Goal: Task Accomplishment & Management: Use online tool/utility

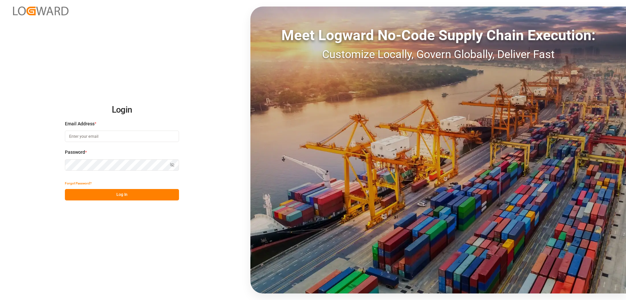
type input "[EMAIL_ADDRESS][PERSON_NAME][DOMAIN_NAME]"
click at [150, 196] on button "Log In" at bounding box center [122, 194] width 114 height 11
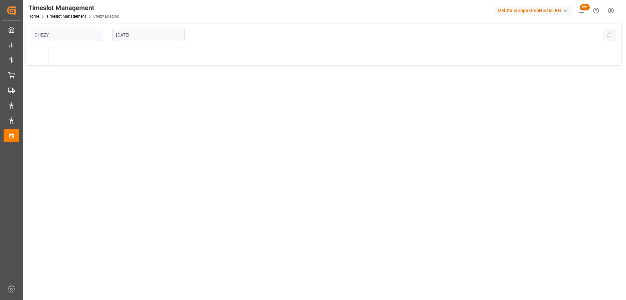
type input "Chezy Loading"
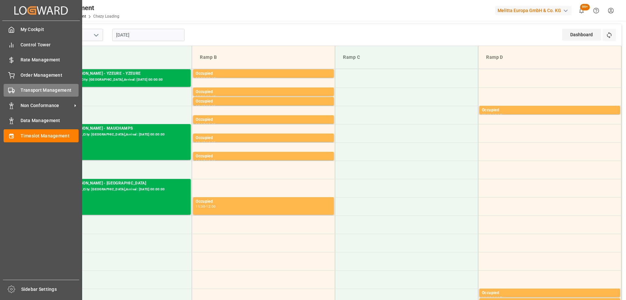
click at [18, 88] on div "Transport Management Transport Management" at bounding box center [41, 90] width 75 height 13
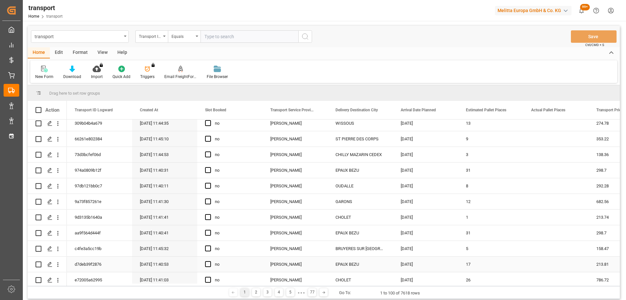
scroll to position [130, 0]
click at [49, 245] on icon "Press SPACE to select this row." at bounding box center [49, 247] width 5 height 5
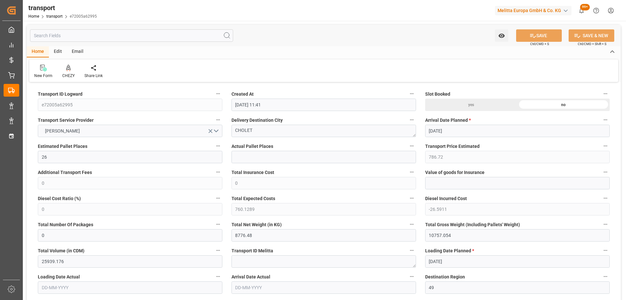
type input "[DATE] 11:41"
type input "[DATE]"
drag, startPoint x: 268, startPoint y: 130, endPoint x: 173, endPoint y: 136, distance: 95.1
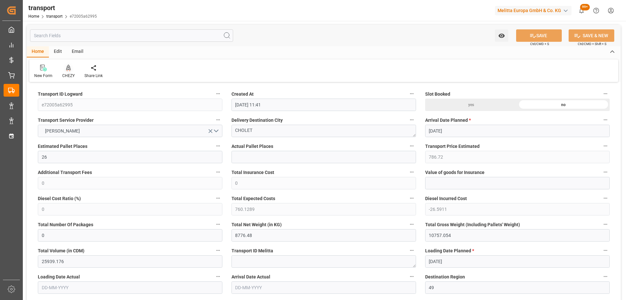
click at [68, 67] on icon at bounding box center [68, 68] width 5 height 7
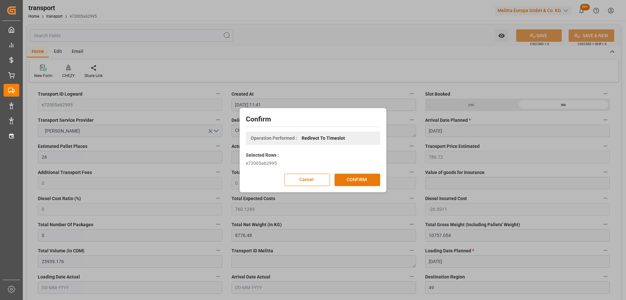
click at [356, 180] on button "CONFIRM" at bounding box center [357, 179] width 46 height 12
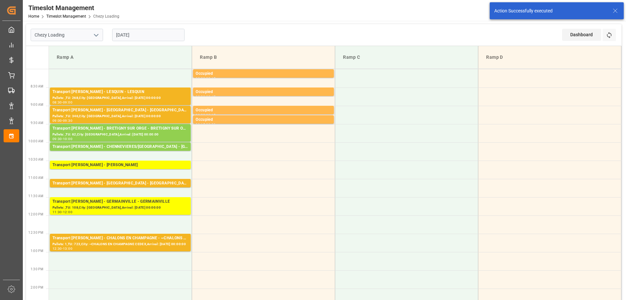
click at [155, 34] on input "[DATE]" at bounding box center [148, 35] width 72 height 12
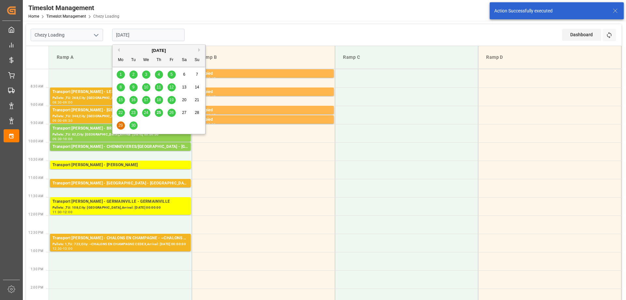
click at [171, 114] on span "26" at bounding box center [171, 112] width 4 height 5
type input "[DATE]"
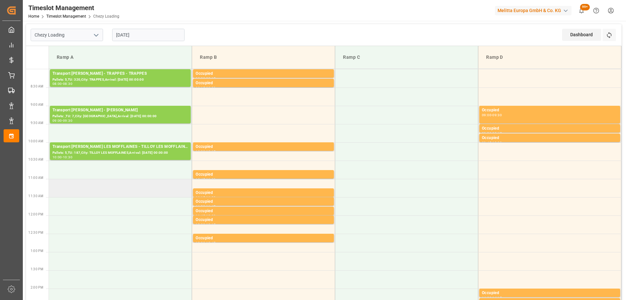
click at [138, 193] on td at bounding box center [120, 188] width 143 height 18
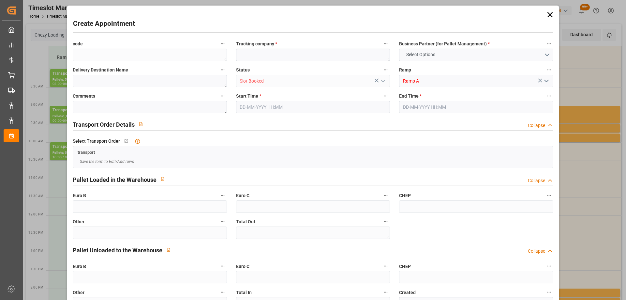
type input "0"
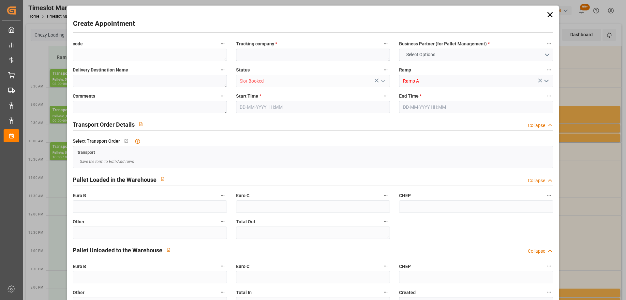
type input "0"
type input "26-09-2025 11:00"
type input "26-09-2025 12:00"
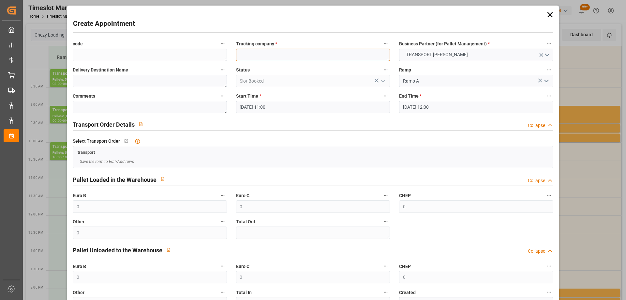
paste textarea "CHOLET"
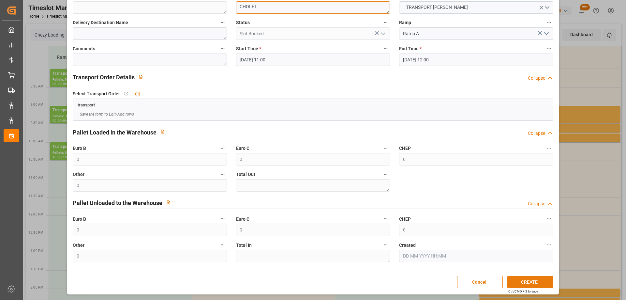
type textarea "CHOLET"
click at [542, 277] on button "CREATE" at bounding box center [530, 281] width 46 height 12
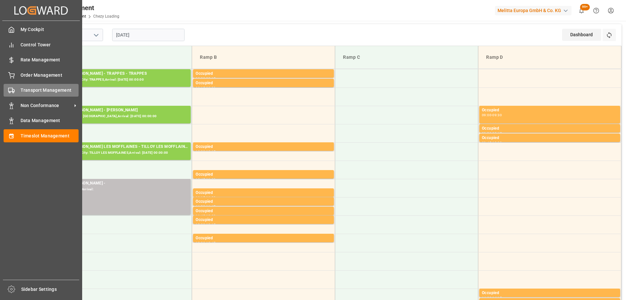
click at [37, 97] on div "Transport Management Transport Management" at bounding box center [41, 90] width 75 height 13
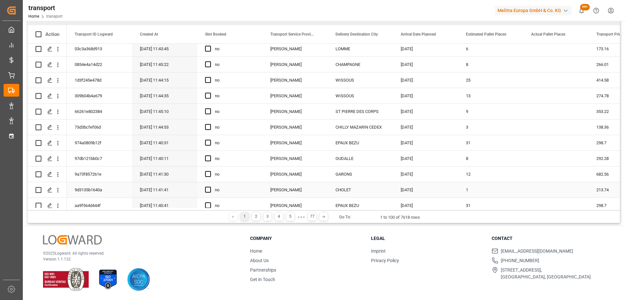
scroll to position [130, 0]
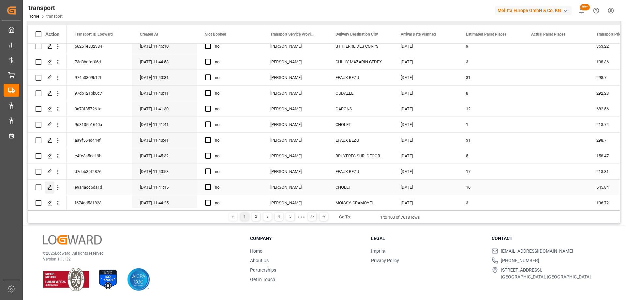
click at [48, 186] on icon "Press SPACE to select this row." at bounding box center [49, 187] width 5 height 5
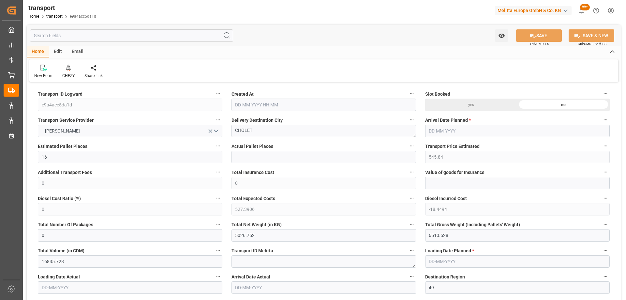
type input "[DATE] 11:41"
type input "[DATE]"
drag, startPoint x: 259, startPoint y: 132, endPoint x: 206, endPoint y: 138, distance: 53.1
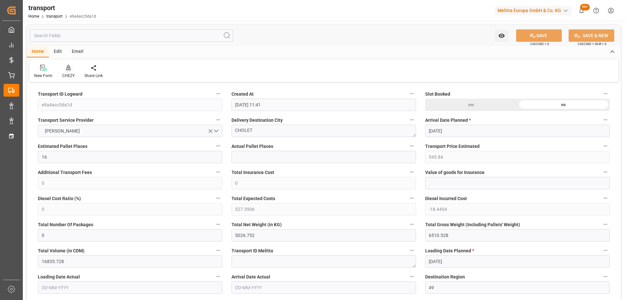
click at [70, 70] on icon at bounding box center [68, 68] width 5 height 7
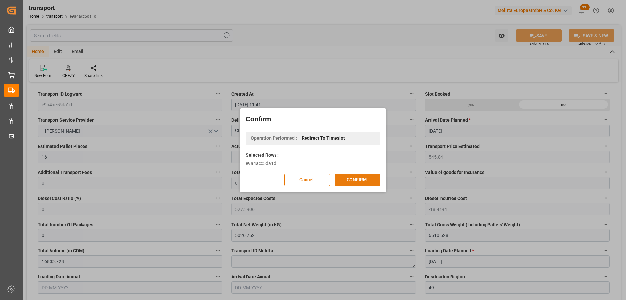
click at [355, 183] on button "CONFIRM" at bounding box center [357, 179] width 46 height 12
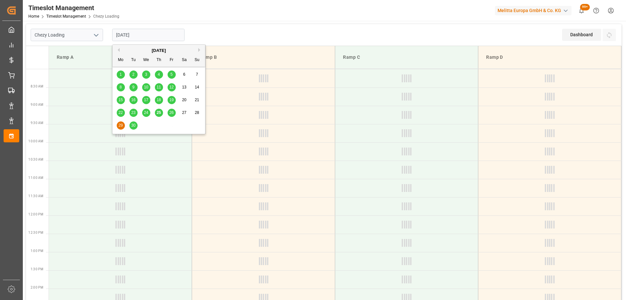
click at [160, 34] on input "[DATE]" at bounding box center [148, 35] width 72 height 12
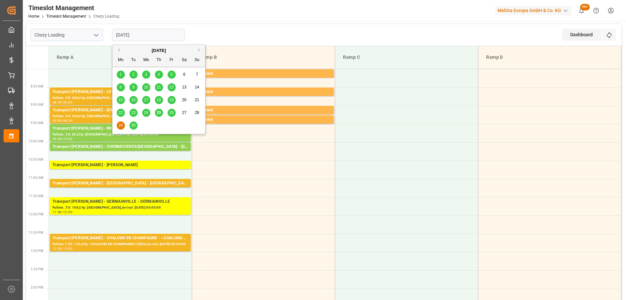
click at [171, 112] on span "26" at bounding box center [171, 112] width 4 height 5
type input "[DATE]"
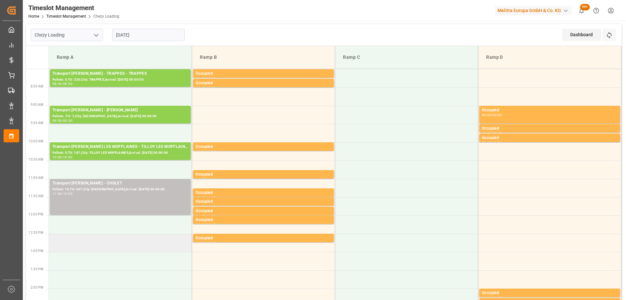
click at [128, 243] on td at bounding box center [120, 242] width 143 height 18
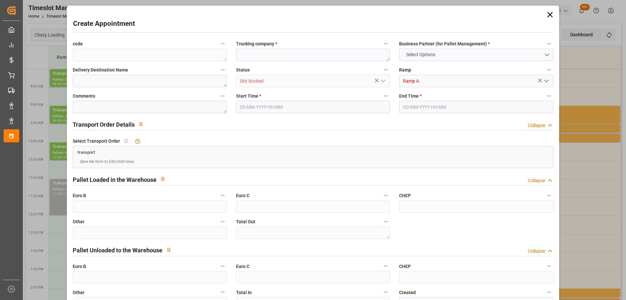
type input "0"
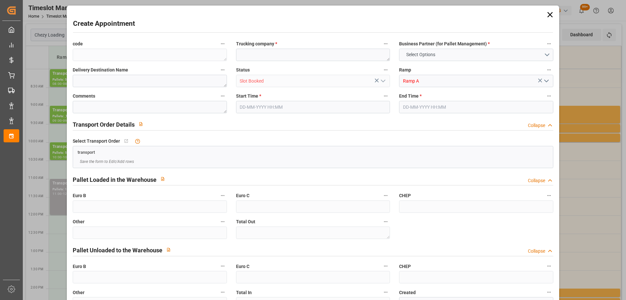
type input "0"
type input "26-09-2025 12:30"
type input "26-09-2025 13:30"
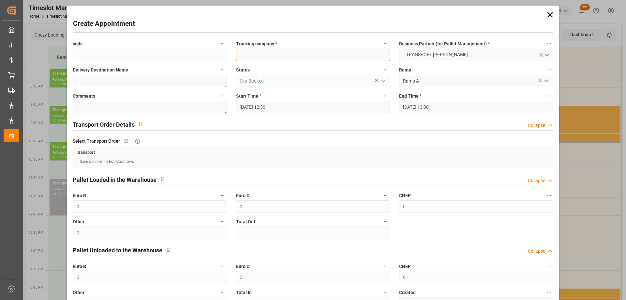
paste textarea "CHOLET"
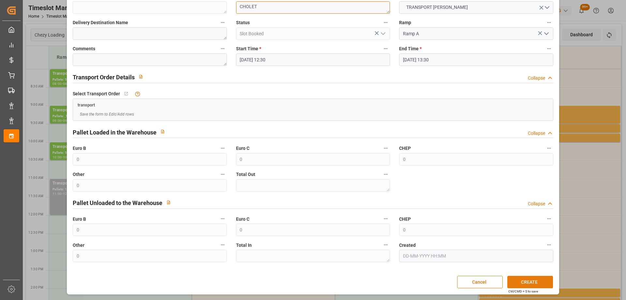
type textarea "CHOLET"
click at [524, 281] on button "CREATE" at bounding box center [530, 281] width 46 height 12
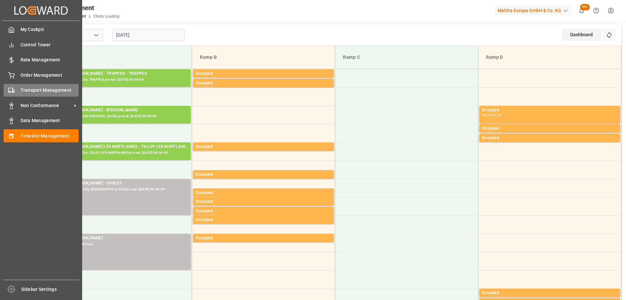
click at [17, 91] on div "Transport Management Transport Management" at bounding box center [41, 90] width 75 height 13
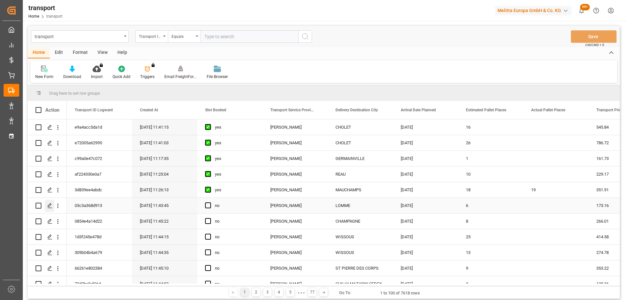
click at [53, 203] on div "Press SPACE to select this row." at bounding box center [50, 206] width 10 height 12
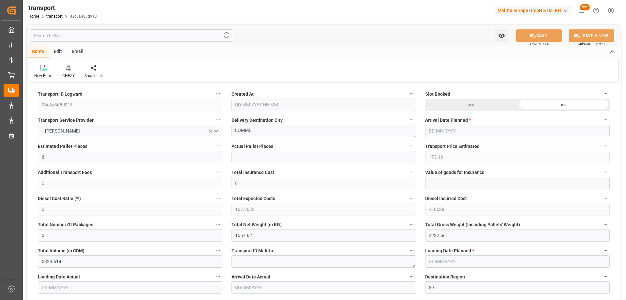
type input "6"
type input "173.16"
type input "0"
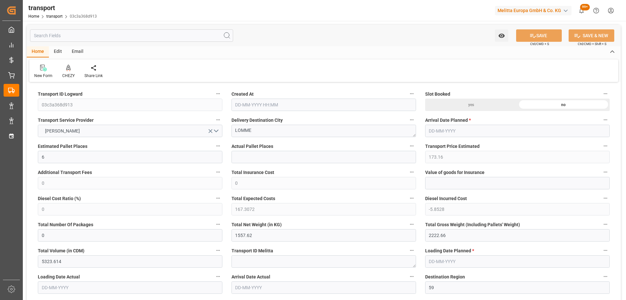
type input "167.3072"
type input "-5.8528"
type input "0"
type input "1557.62"
type input "2222.66"
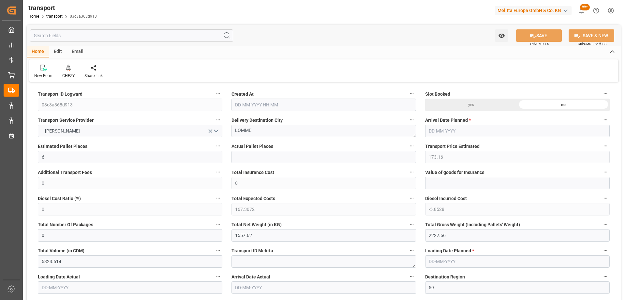
type input "5323.614"
type input "59"
type input "0"
type input "584"
type input "20"
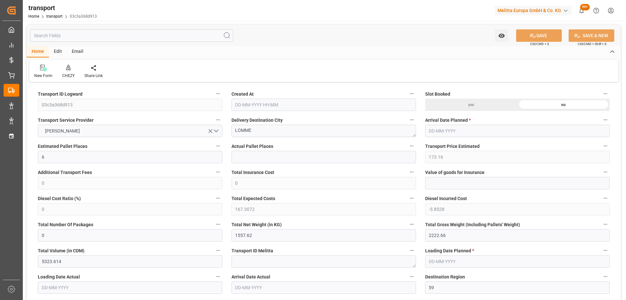
type input "101"
type input "1762.66"
type input "0"
type input "4710.8598"
type input "0"
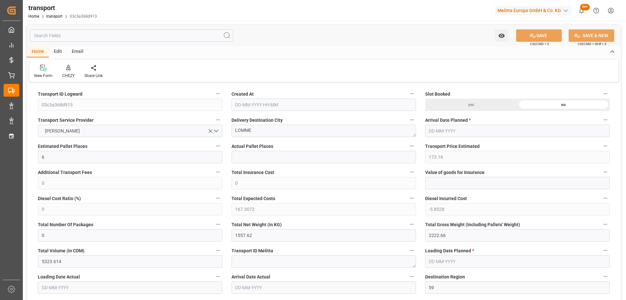
type input "0"
type input "21"
type input "35"
type input "25-09-2025 11:43"
type input "[DATE]"
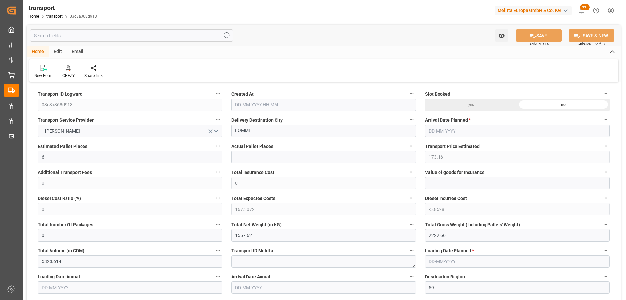
type input "[DATE]"
drag, startPoint x: 263, startPoint y: 127, endPoint x: 167, endPoint y: 139, distance: 96.6
click at [69, 68] on icon at bounding box center [68, 68] width 5 height 6
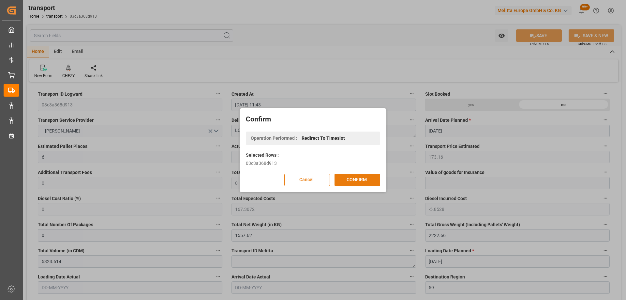
click at [363, 178] on button "CONFIRM" at bounding box center [357, 179] width 46 height 12
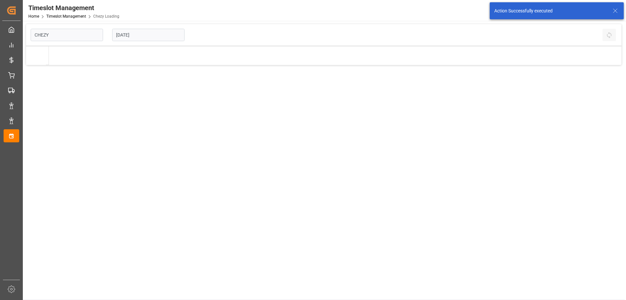
type input "Chezy Loading"
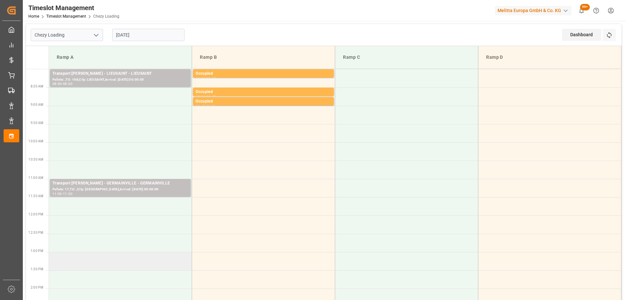
click at [161, 260] on td at bounding box center [120, 261] width 143 height 18
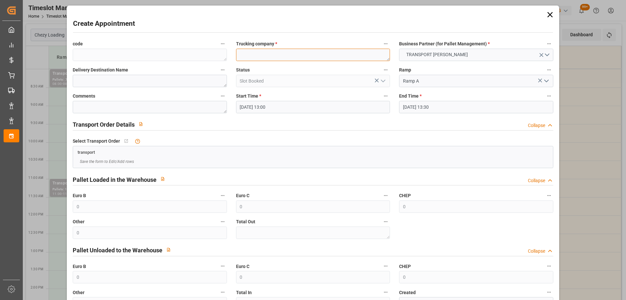
paste textarea "LOMME"
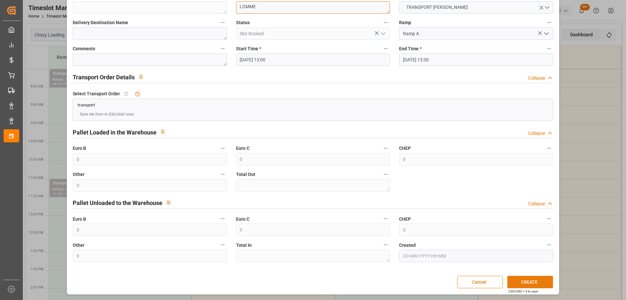
type textarea "LOMME"
click at [526, 278] on button "CREATE" at bounding box center [530, 281] width 46 height 12
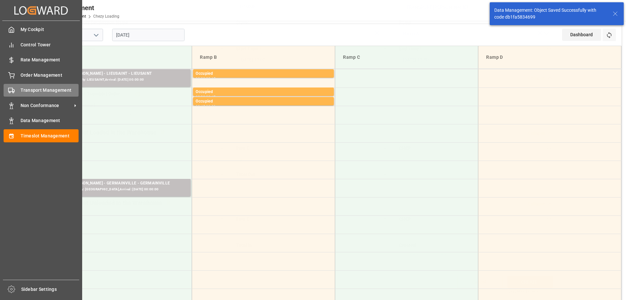
click at [14, 90] on polygon at bounding box center [13, 90] width 2 height 2
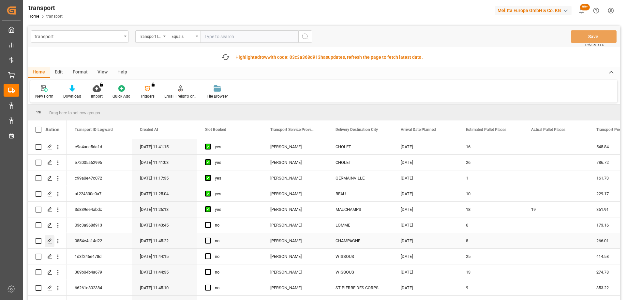
click at [48, 238] on icon "Press SPACE to select this row." at bounding box center [49, 240] width 5 height 5
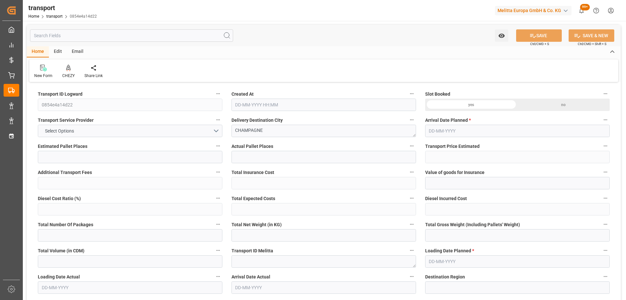
type input "8"
type input "266.01"
type input "0"
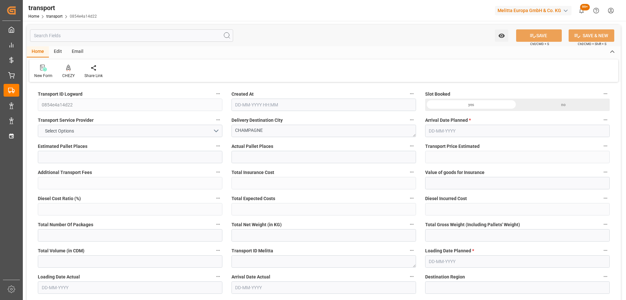
type input "257.0189"
type input "-8.9911"
type input "0"
type input "1697.888"
type input "2446.688"
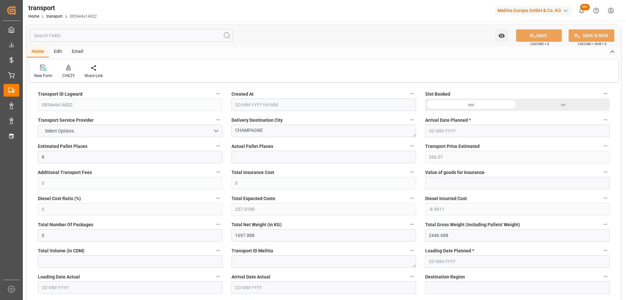
type input "7848.532"
type input "72"
type input "4"
type input "511"
type input "13"
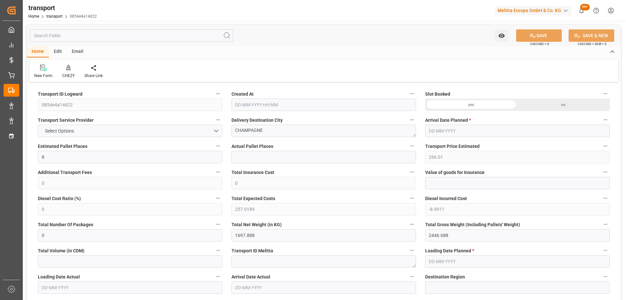
type input "101"
type input "2073.824"
type input "0"
type input "4710.8598"
type input "0"
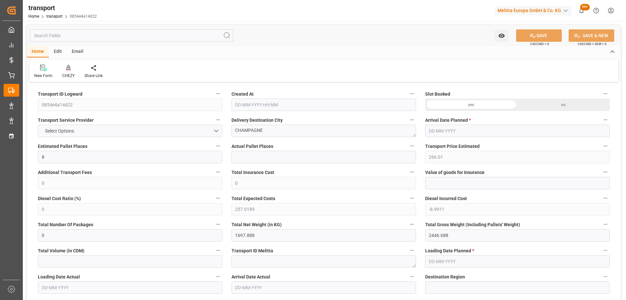
type input "0"
type input "21"
type input "35"
type input "[DATE] 11:45"
type input "[DATE]"
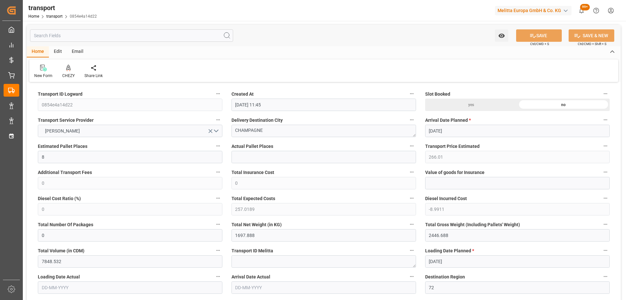
type input "[DATE]"
drag, startPoint x: 186, startPoint y: 134, endPoint x: 189, endPoint y: 132, distance: 3.9
click at [70, 70] on icon at bounding box center [68, 68] width 5 height 6
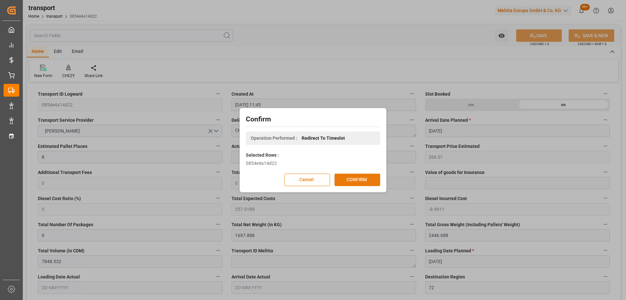
click at [366, 178] on button "CONFIRM" at bounding box center [357, 179] width 46 height 12
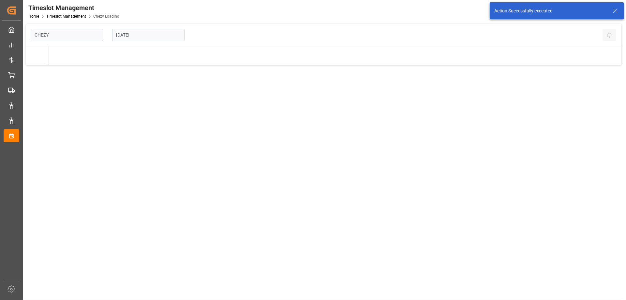
type input "Chezy Loading"
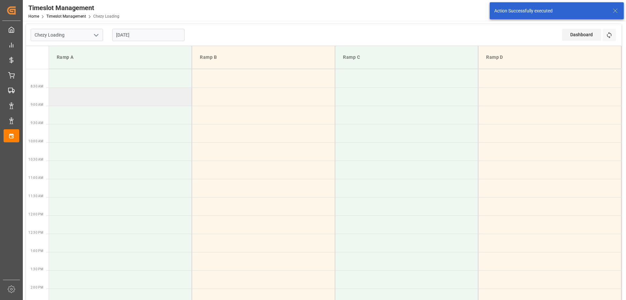
click at [143, 103] on td at bounding box center [120, 96] width 143 height 18
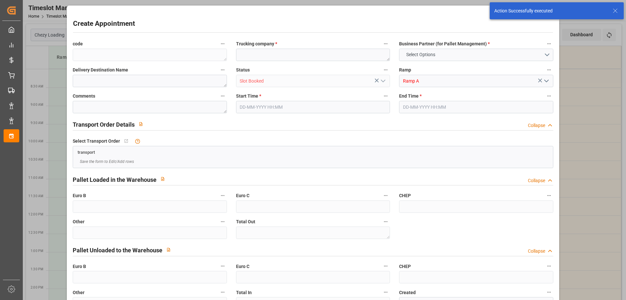
type input "0"
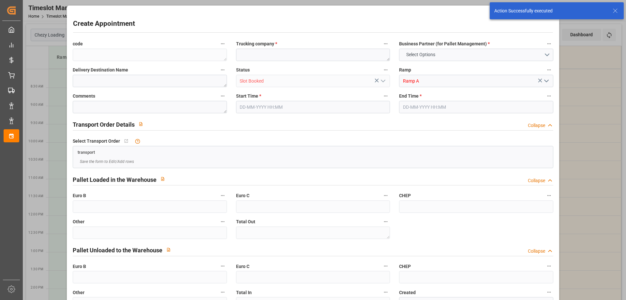
type input "0"
type input "[DATE] 08:30"
type input "01-10-2025 09:00"
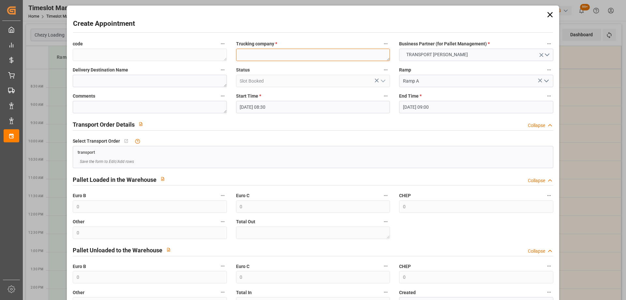
paste textarea "CHAMPAGNE"
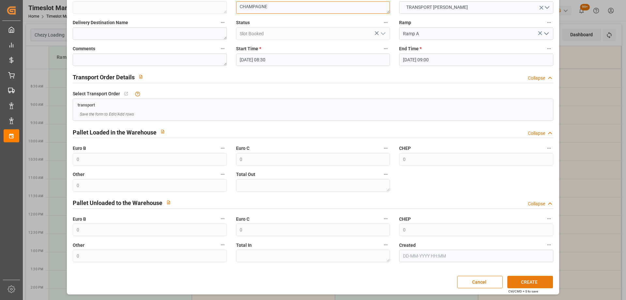
type textarea "CHAMPAGNE"
click at [532, 279] on button "CREATE" at bounding box center [530, 281] width 46 height 12
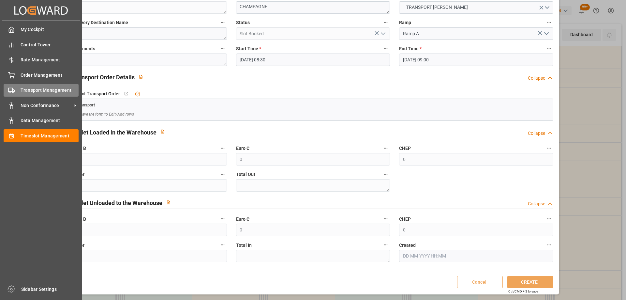
click at [16, 89] on div "Transport Management Transport Management" at bounding box center [41, 90] width 75 height 13
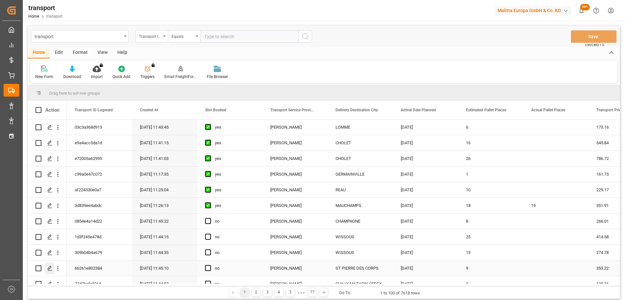
click at [50, 266] on icon "Press SPACE to select this row." at bounding box center [49, 267] width 5 height 5
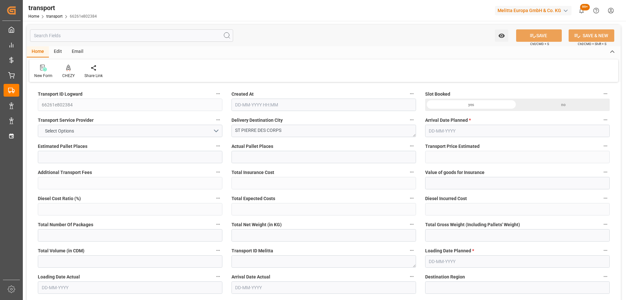
type input "9"
type input "353.22"
type input "0"
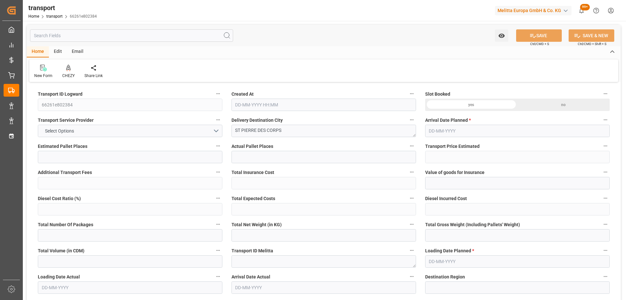
type input "341.2812"
type input "-11.9388"
type input "0"
type input "2383.321"
type input "3356.461"
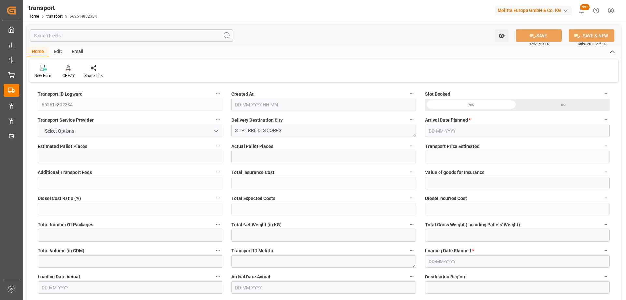
type input "7621.73"
type input "37"
type input "1"
type input "569"
type input "29"
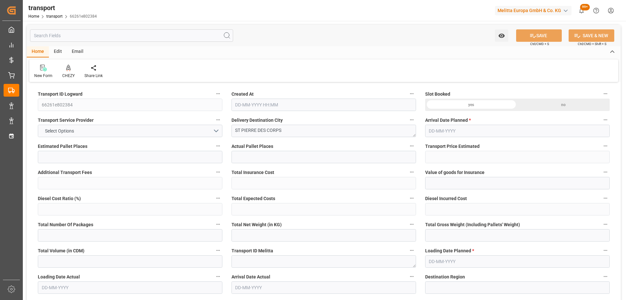
type input "101"
type input "2664.645"
type input "0"
type input "4710.8598"
type input "0"
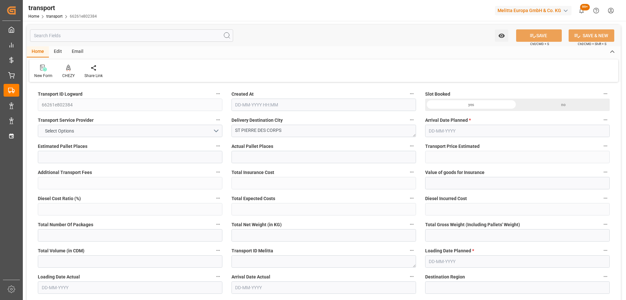
type input "0"
type input "21"
type input "35"
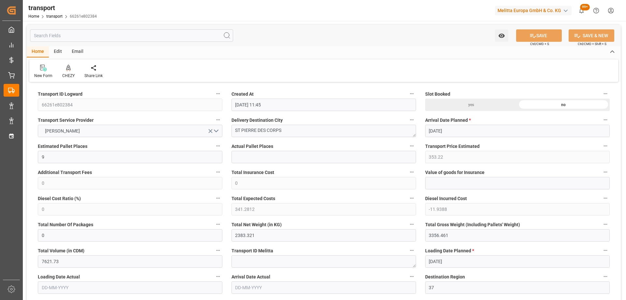
type input "25-09-2025 11:45"
type input "[DATE]"
drag, startPoint x: 265, startPoint y: 138, endPoint x: 177, endPoint y: 140, distance: 87.4
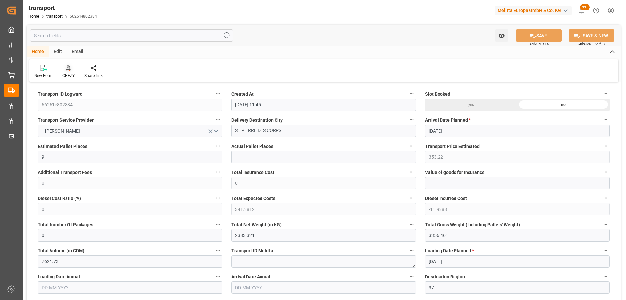
click at [66, 67] on icon at bounding box center [68, 68] width 5 height 7
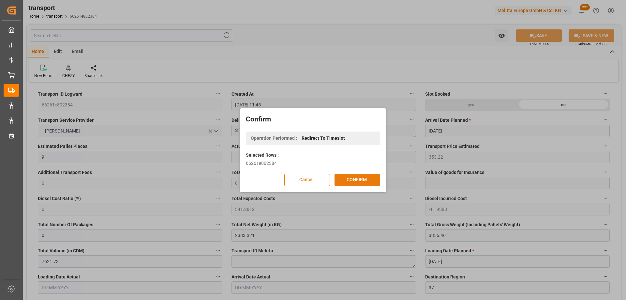
click at [351, 179] on button "CONFIRM" at bounding box center [357, 179] width 46 height 12
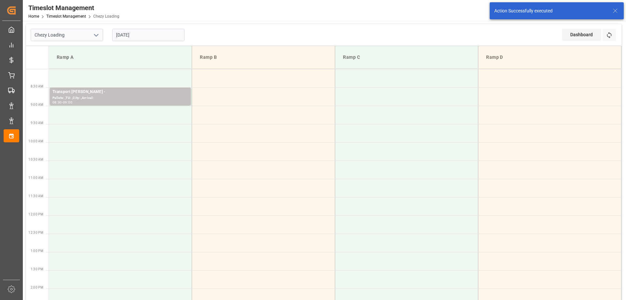
click at [154, 75] on td at bounding box center [120, 78] width 143 height 18
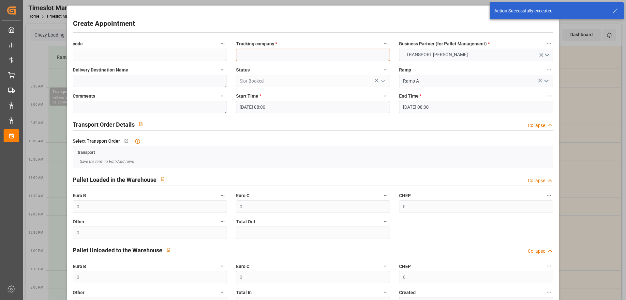
paste textarea "ST PIERRE DES CORPS"
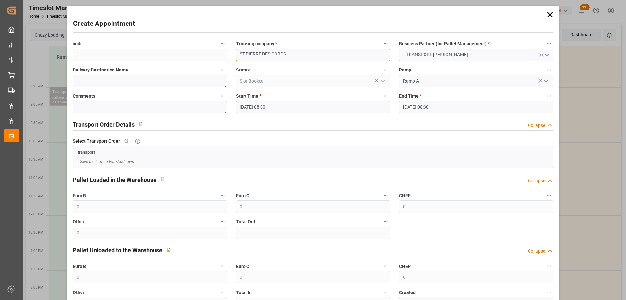
scroll to position [47, 0]
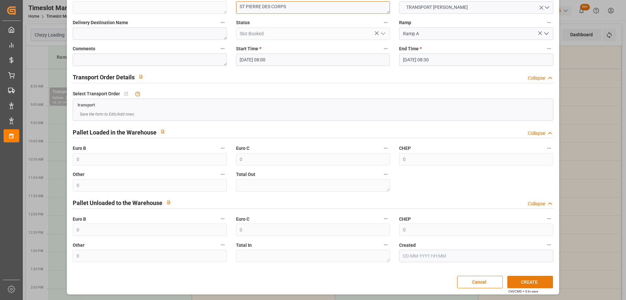
type textarea "ST PIERRE DES CORPS"
click at [542, 284] on button "CREATE" at bounding box center [530, 281] width 46 height 12
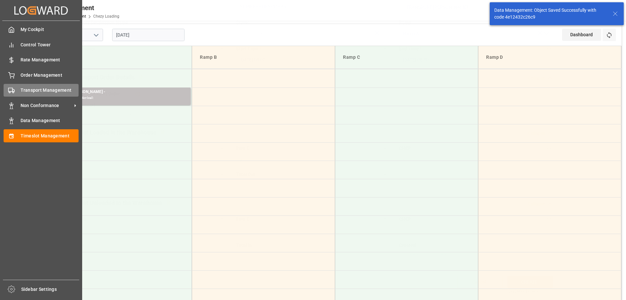
click at [17, 90] on div "Transport Management Transport Management" at bounding box center [41, 90] width 75 height 13
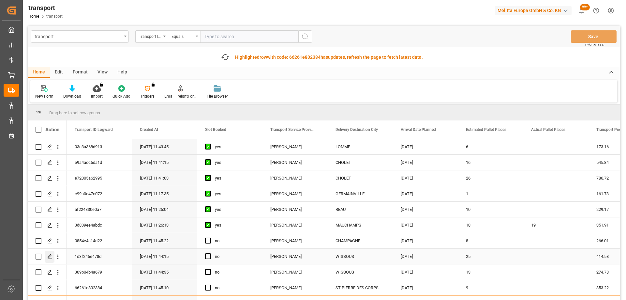
click at [48, 254] on icon "Press SPACE to select this row." at bounding box center [49, 256] width 5 height 5
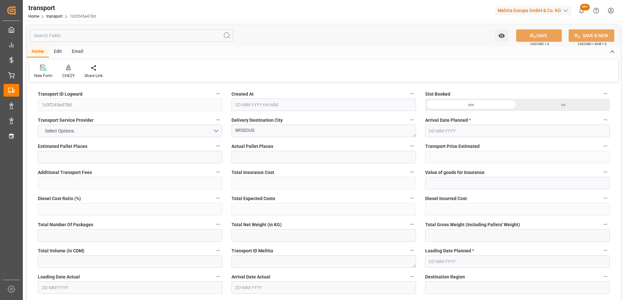
type input "25"
type input "414.58"
type input "0"
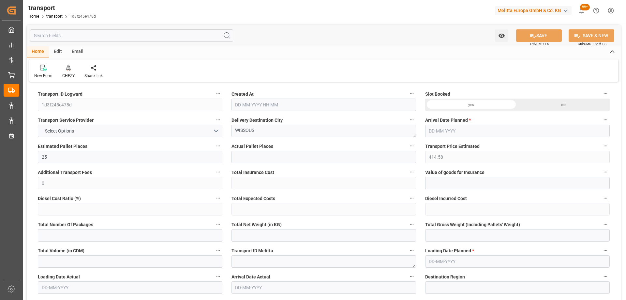
type input "400.5672"
type input "-14.0128"
type input "0"
type input "10714.536"
type input "12143.2"
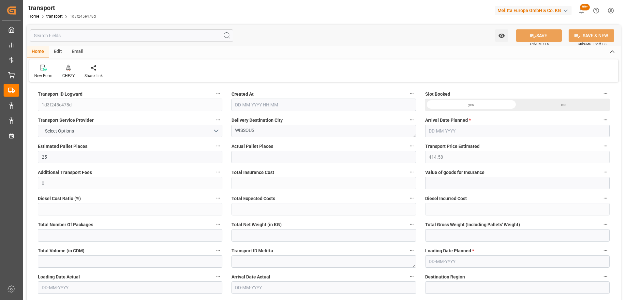
type input "25969.44"
type input "91"
type input "24"
type input "32"
type input "25"
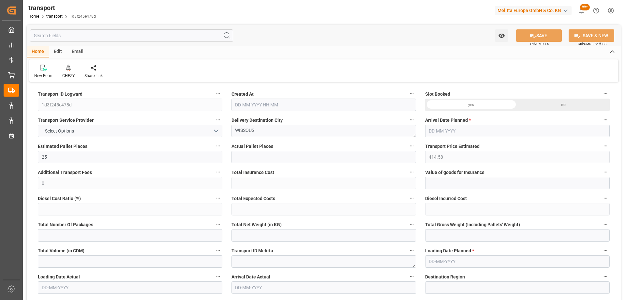
type input "101"
type input "10934.472"
type input "0"
type input "4710.8598"
type input "0"
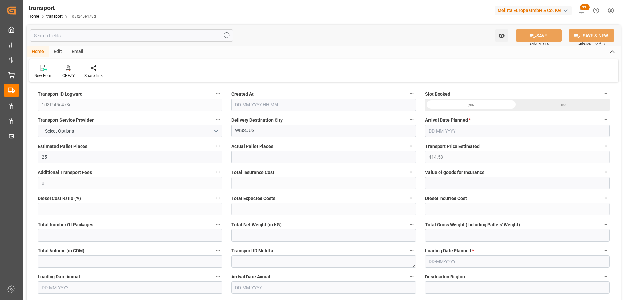
type input "0"
type input "21"
type input "35"
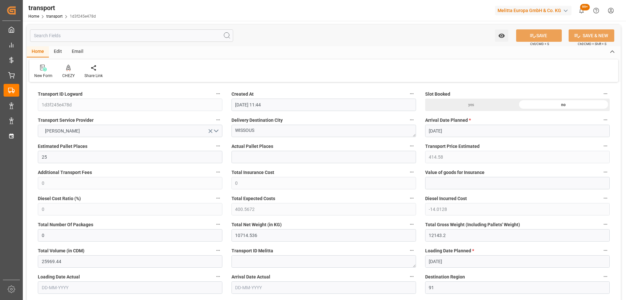
type input "[DATE] 11:44"
type input "[DATE]"
drag, startPoint x: 265, startPoint y: 134, endPoint x: 194, endPoint y: 140, distance: 71.3
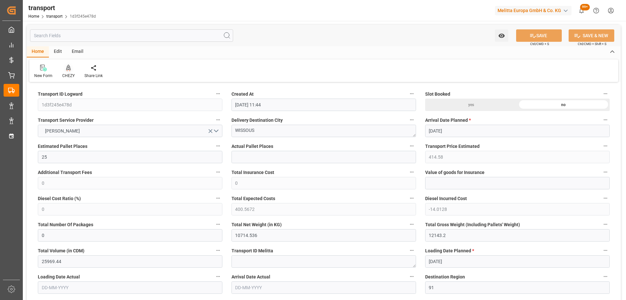
click at [70, 67] on icon at bounding box center [68, 68] width 5 height 7
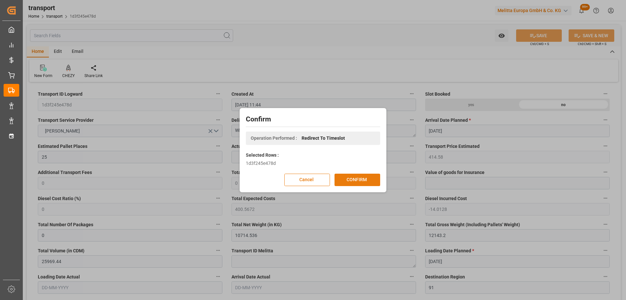
click at [347, 177] on button "CONFIRM" at bounding box center [357, 179] width 46 height 12
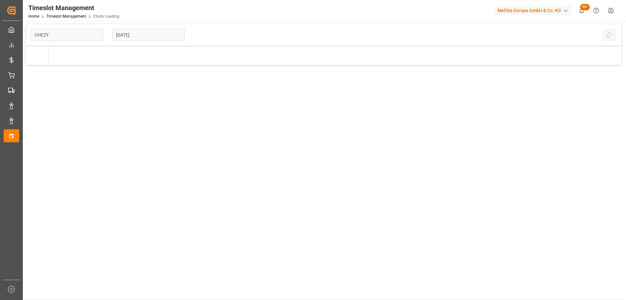
type input "Chezy Loading"
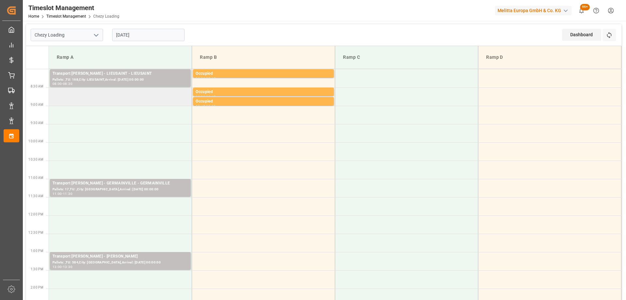
click at [128, 101] on td at bounding box center [120, 96] width 143 height 18
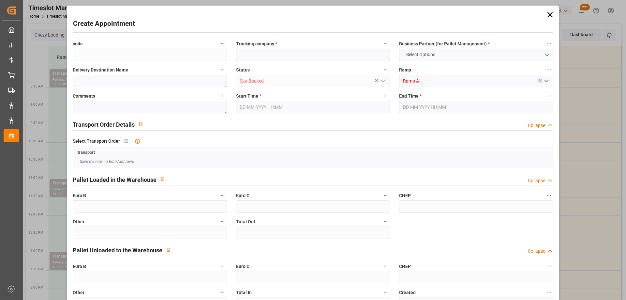
type input "0"
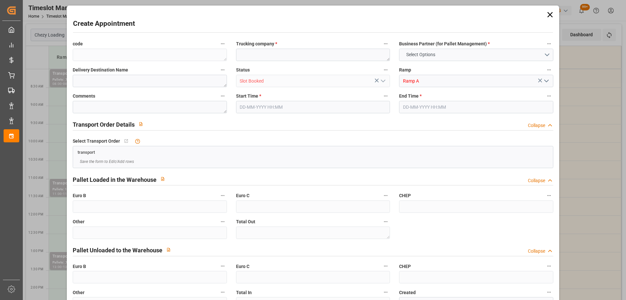
type input "0"
type input "[DATE] 08:30"
type input "[DATE] 09:30"
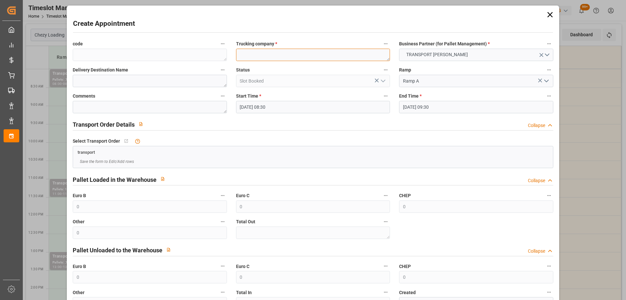
paste textarea "WISSOUS"
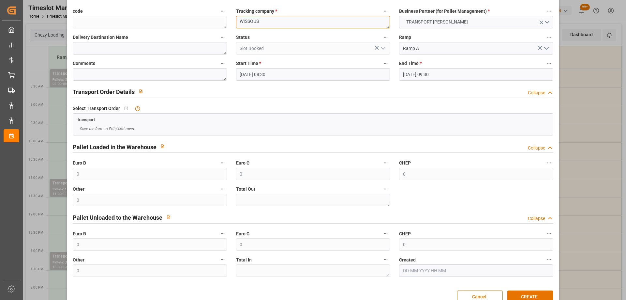
scroll to position [47, 0]
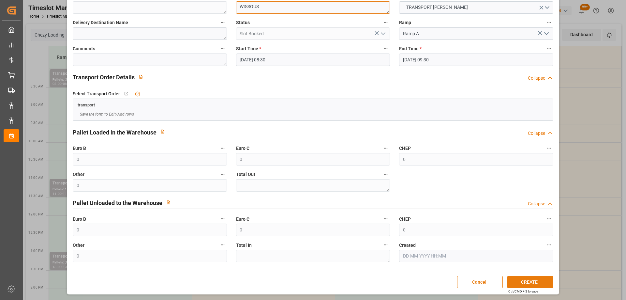
type textarea "WISSOUS"
click at [529, 278] on button "CREATE" at bounding box center [530, 281] width 46 height 12
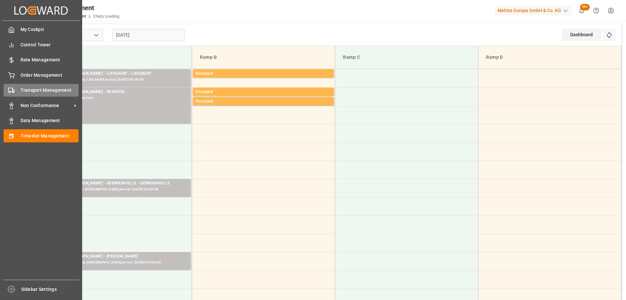
click at [13, 86] on div "Transport Management Transport Management" at bounding box center [41, 90] width 75 height 13
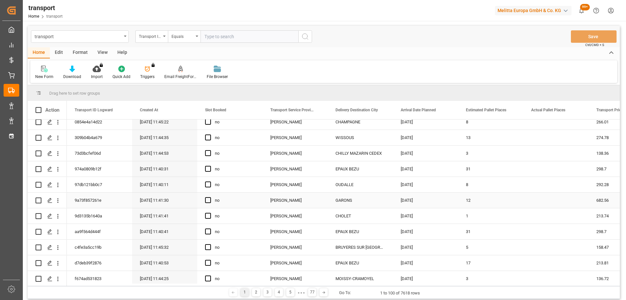
scroll to position [163, 0]
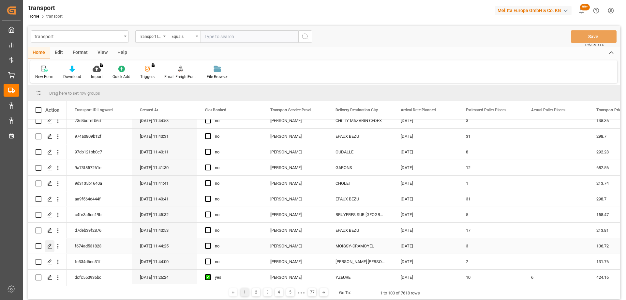
click at [49, 244] on icon "Press SPACE to select this row." at bounding box center [49, 245] width 5 height 5
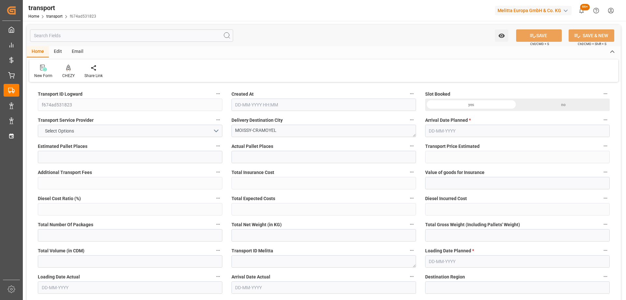
type input "3"
type input "136.72"
type input "0"
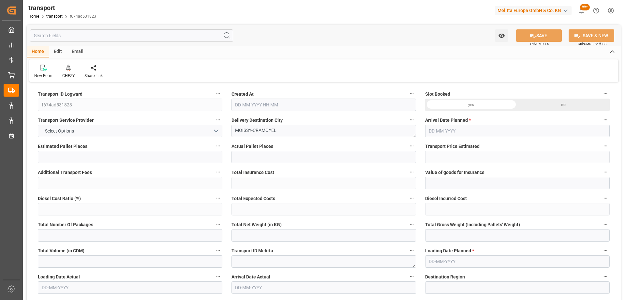
type input "132.0989"
type input "-4.6211"
type input "0"
type input "889.52"
type input "1178"
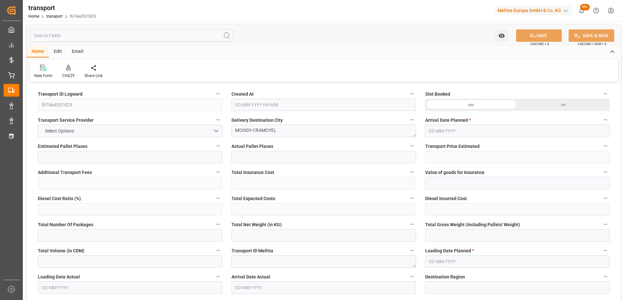
type input "3872"
type input "77"
type input "3"
type input "0"
type input "3"
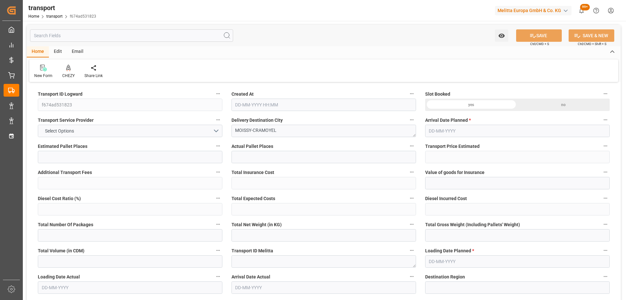
type input "101"
type input "1043.44"
type input "0"
type input "4710.8598"
type input "0"
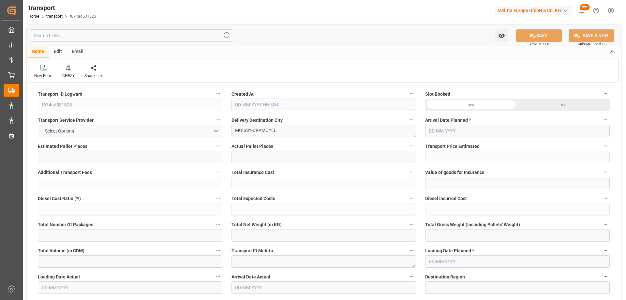
type input "0"
type input "21"
type input "35"
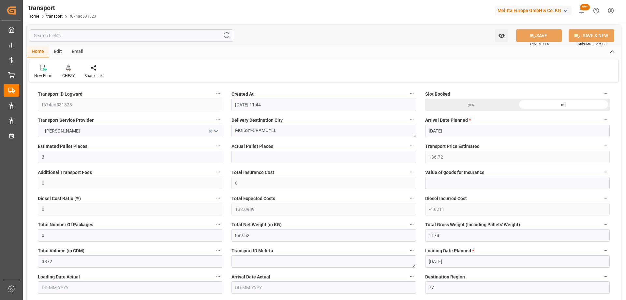
type input "[DATE] 11:44"
type input "[DATE]"
drag, startPoint x: 284, startPoint y: 132, endPoint x: 206, endPoint y: 133, distance: 78.3
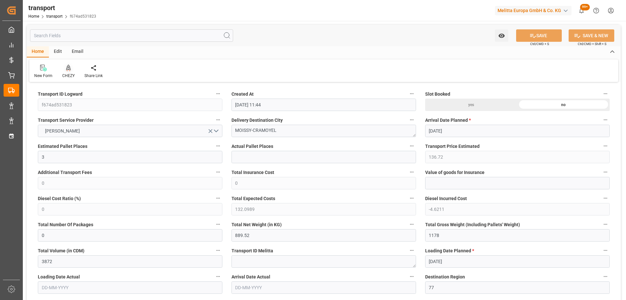
click at [67, 70] on icon at bounding box center [68, 68] width 5 height 7
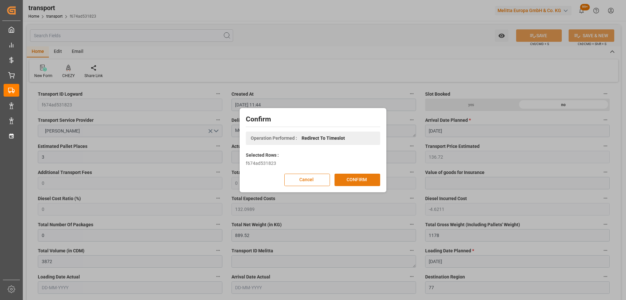
click at [350, 180] on button "CONFIRM" at bounding box center [357, 179] width 46 height 12
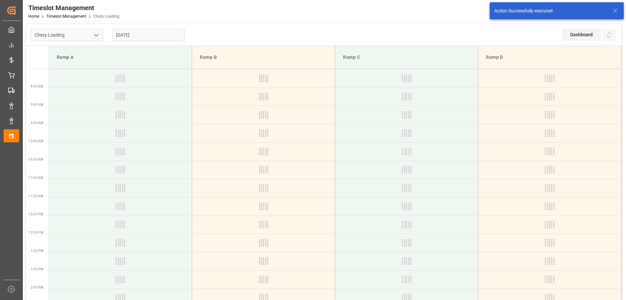
type input "Chezy Loading"
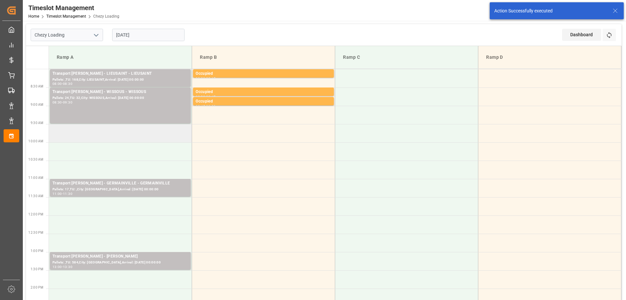
click at [140, 135] on td at bounding box center [120, 133] width 143 height 18
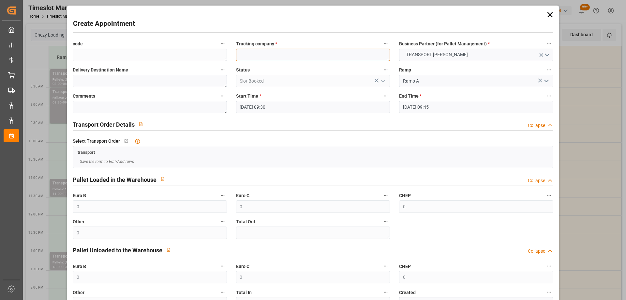
paste textarea "MOISSY-CRAMOYEL"
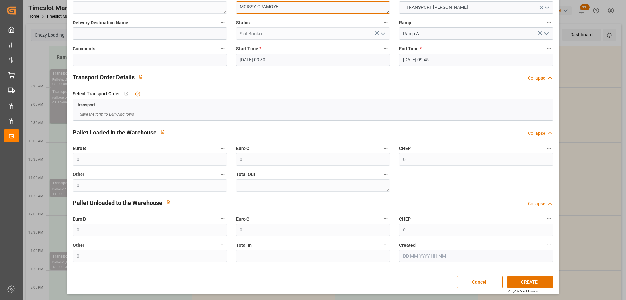
type textarea "MOISSY-CRAMOYEL"
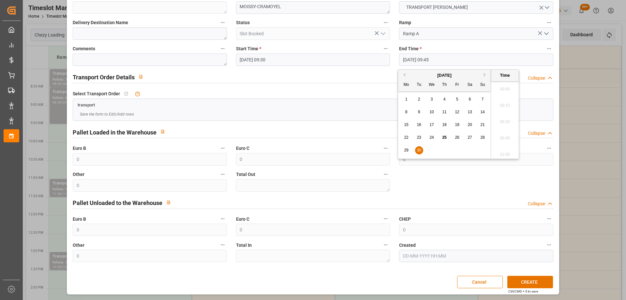
click at [446, 58] on input "[DATE] 09:45" at bounding box center [476, 59] width 154 height 12
drag, startPoint x: 420, startPoint y: 148, endPoint x: 471, endPoint y: 128, distance: 54.2
click at [420, 148] on span "30" at bounding box center [419, 150] width 4 height 5
click at [505, 130] on li "10:00" at bounding box center [505, 136] width 28 height 16
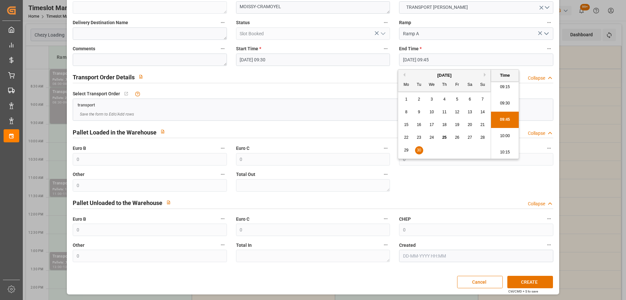
type input "30-09-2025 10:00"
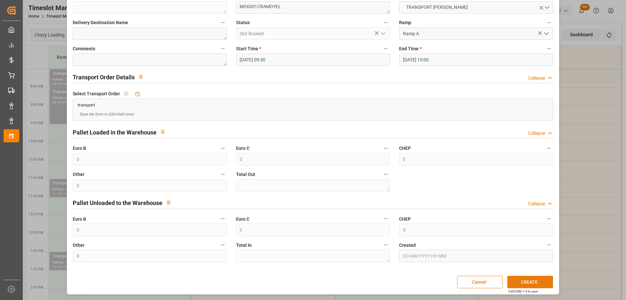
click at [540, 280] on button "CREATE" at bounding box center [530, 281] width 46 height 12
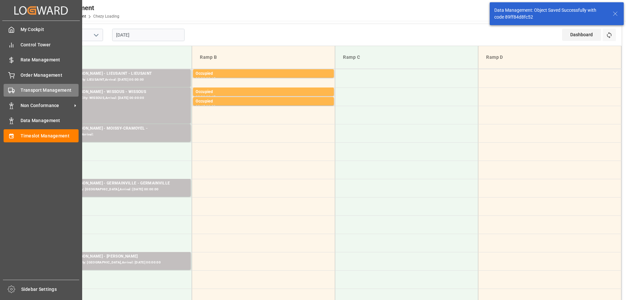
click at [18, 90] on div "Transport Management Transport Management" at bounding box center [41, 90] width 75 height 13
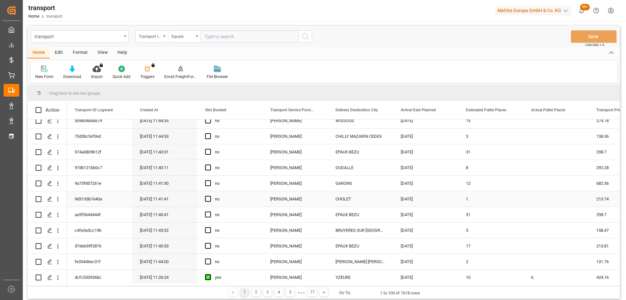
scroll to position [196, 0]
click at [52, 229] on icon "Press SPACE to select this row." at bounding box center [49, 228] width 5 height 5
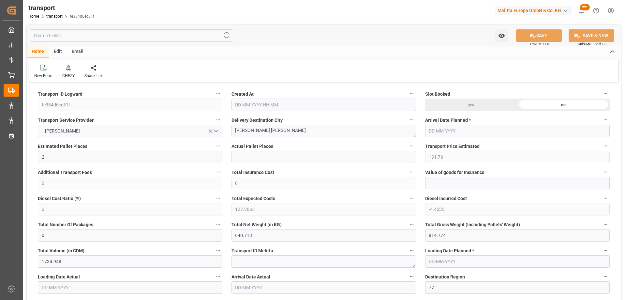
type input "25-09-2025 11:44"
type input "[DATE]"
drag, startPoint x: 272, startPoint y: 134, endPoint x: 309, endPoint y: 134, distance: 37.2
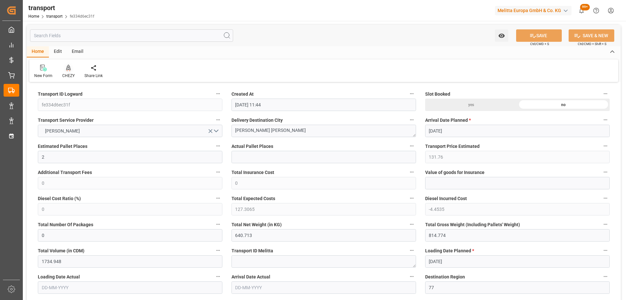
click at [67, 69] on icon at bounding box center [68, 68] width 5 height 6
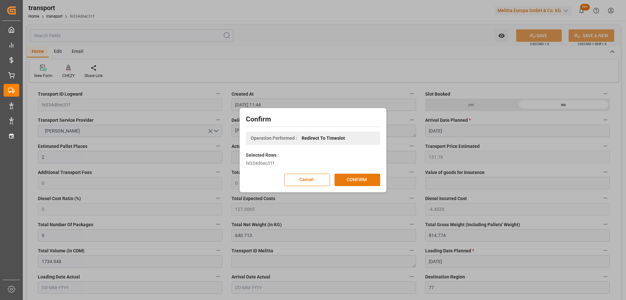
click at [362, 179] on button "CONFIRM" at bounding box center [357, 179] width 46 height 12
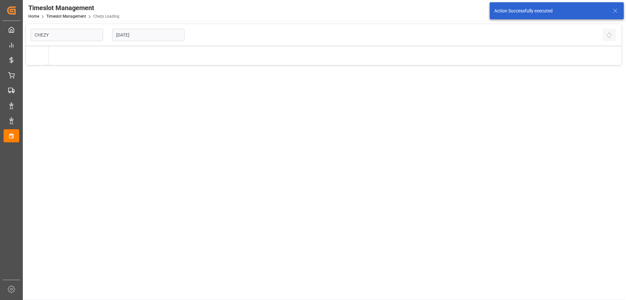
type input "Chezy Loading"
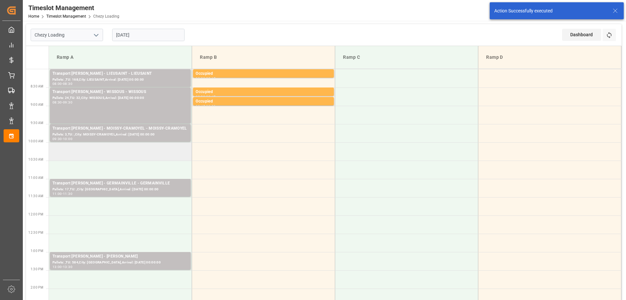
click at [139, 151] on td at bounding box center [120, 151] width 143 height 18
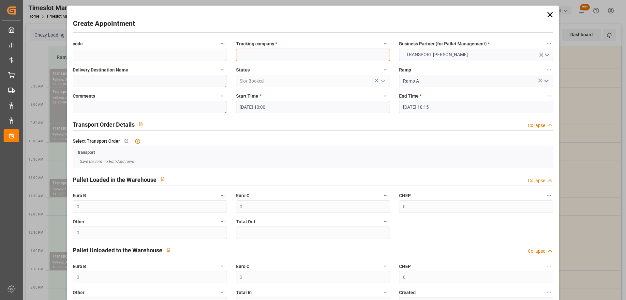
paste textarea "[PERSON_NAME] [PERSON_NAME]"
type textarea "[PERSON_NAME] [PERSON_NAME]"
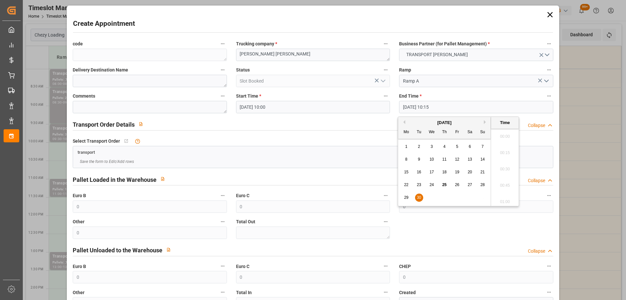
drag, startPoint x: 474, startPoint y: 108, endPoint x: 470, endPoint y: 119, distance: 11.3
click at [474, 108] on input "30-09-2025 10:15" at bounding box center [476, 107] width 154 height 12
click at [417, 197] on span "30" at bounding box center [419, 197] width 4 height 5
click at [508, 179] on li "10:30" at bounding box center [505, 183] width 28 height 16
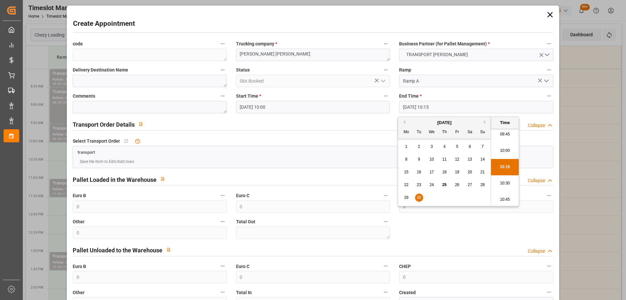
type input "30-09-2025 10:30"
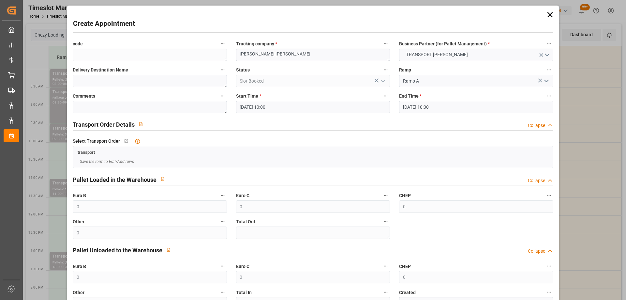
scroll to position [47, 0]
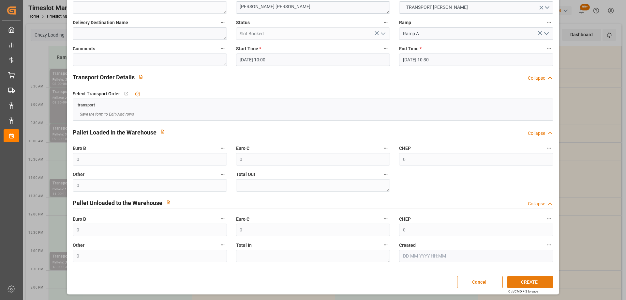
click at [539, 283] on button "CREATE" at bounding box center [530, 281] width 46 height 12
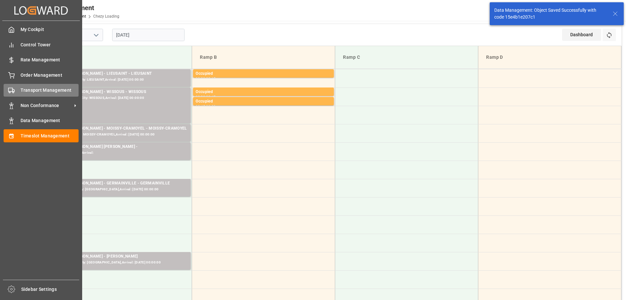
click at [20, 88] on div "Transport Management Transport Management" at bounding box center [41, 90] width 75 height 13
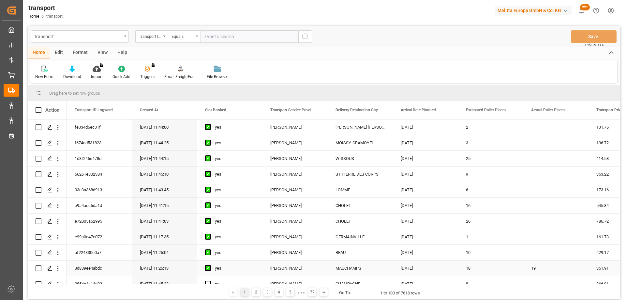
scroll to position [65, 0]
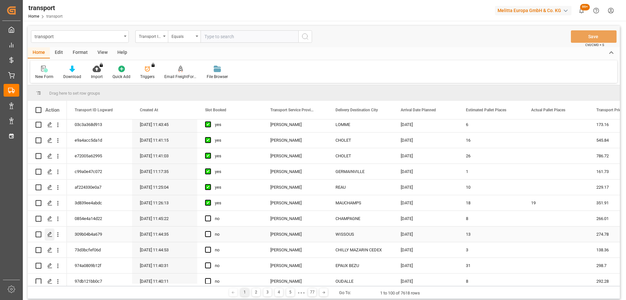
click at [51, 233] on polygon "Press SPACE to select this row." at bounding box center [49, 233] width 3 height 3
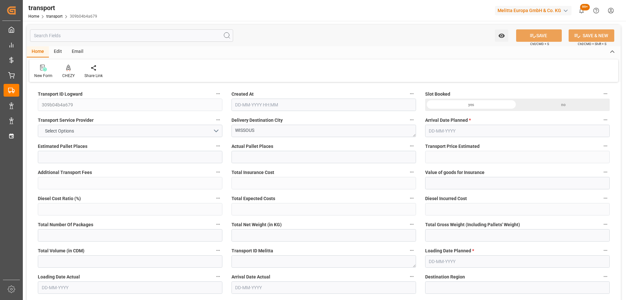
type input "13"
type input "274.78"
type input "0"
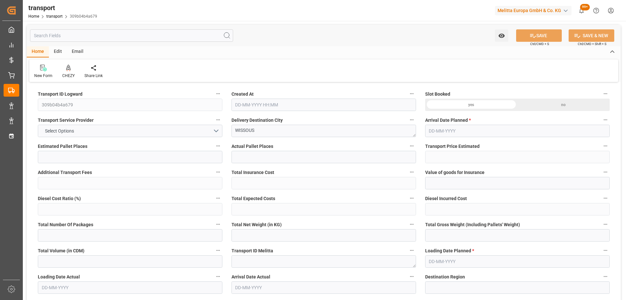
type input "265.4924"
type input "-9.2876"
type input "0"
type input "3954.292"
type input "5424.144"
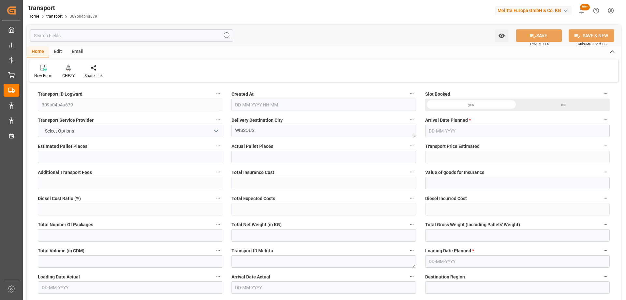
type input "17645.424"
type input "91"
type input "9"
type input "336"
type input "15"
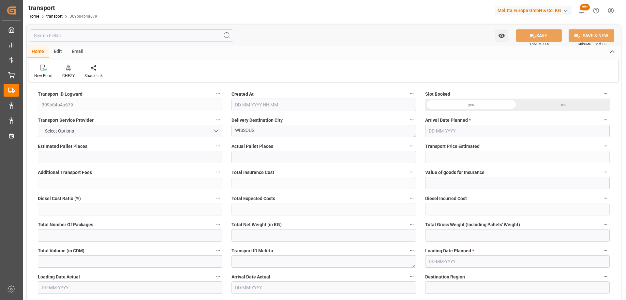
type input "101"
type input "4835.74"
type input "0"
type input "4710.8598"
type input "0"
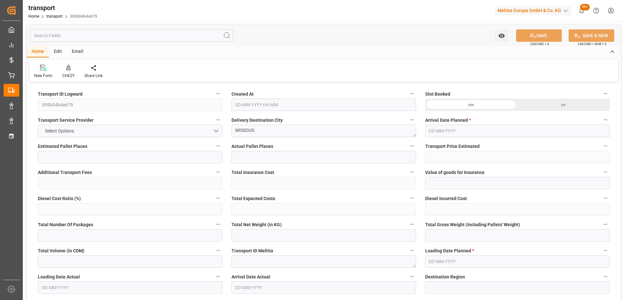
type input "0"
type input "21"
type input "35"
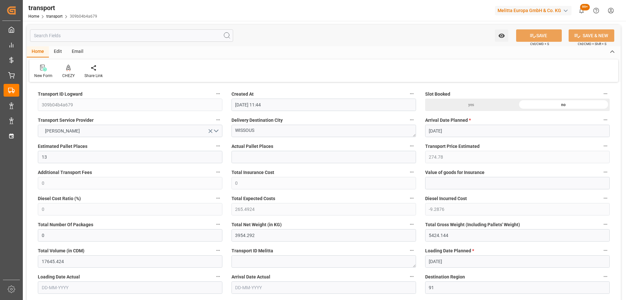
type input "25-09-2025 11:44"
type input "[DATE]"
drag, startPoint x: 271, startPoint y: 133, endPoint x: 206, endPoint y: 137, distance: 65.7
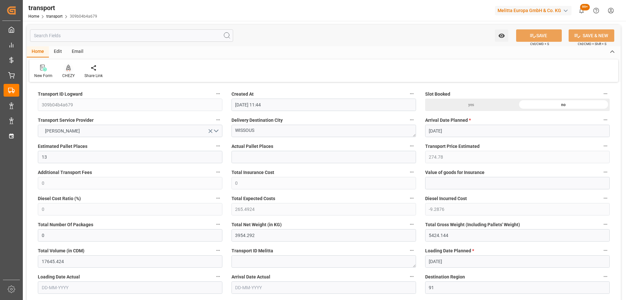
click at [69, 66] on icon at bounding box center [68, 68] width 5 height 7
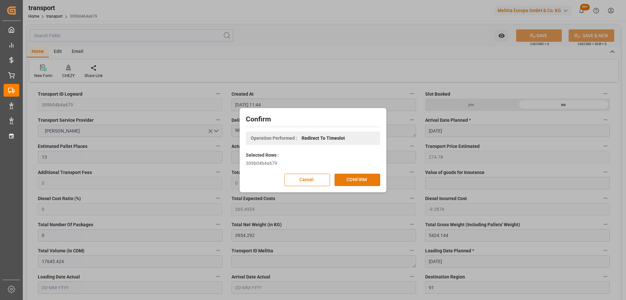
click at [359, 176] on button "CONFIRM" at bounding box center [357, 179] width 46 height 12
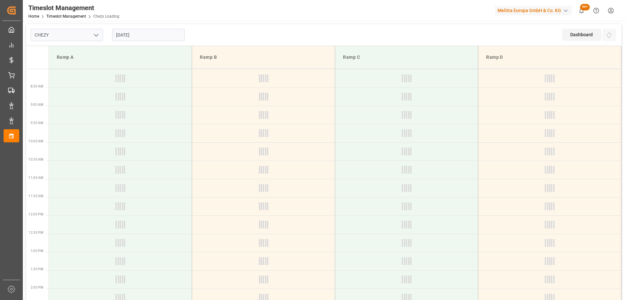
type input "Chezy Loading"
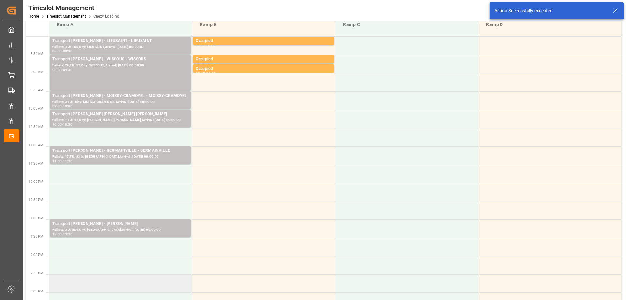
scroll to position [65, 0]
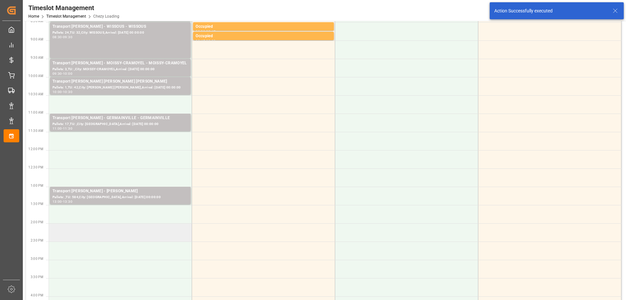
click at [171, 236] on td at bounding box center [120, 232] width 143 height 18
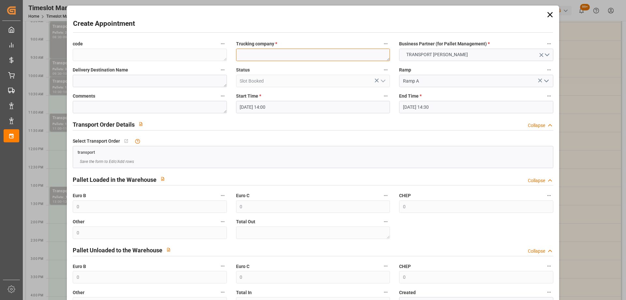
paste textarea "WISSOUS"
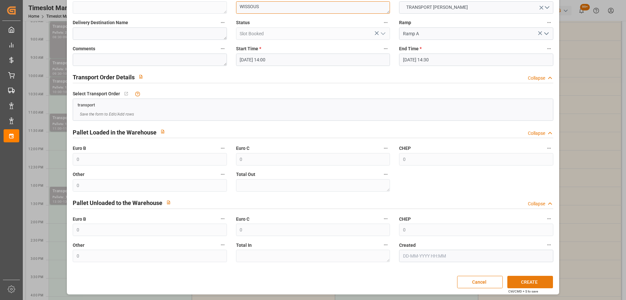
type textarea "WISSOUS"
click at [535, 281] on button "CREATE" at bounding box center [530, 281] width 46 height 12
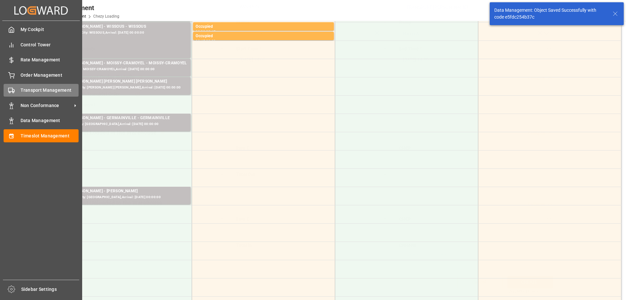
click at [21, 90] on span "Transport Management" at bounding box center [50, 90] width 58 height 7
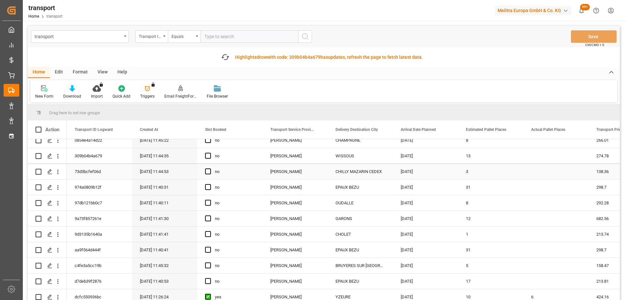
scroll to position [98, 0]
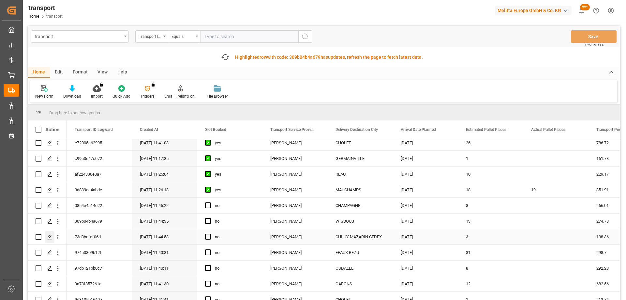
click at [51, 234] on icon "Press SPACE to select this row." at bounding box center [49, 236] width 5 height 5
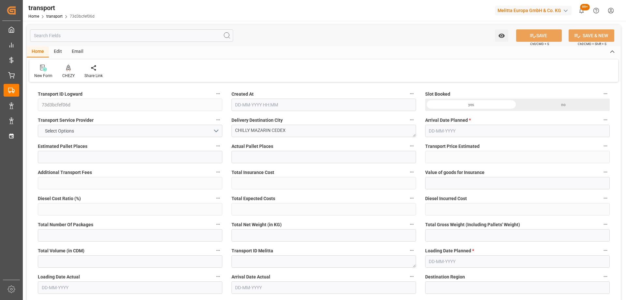
type input "3"
type input "138.36"
type input "0"
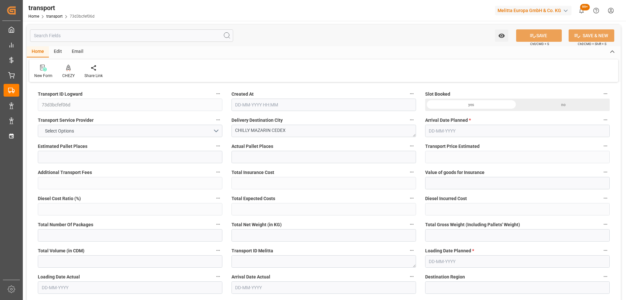
type input "133.6834"
type input "-4.6766"
type input "0"
type input "583.008"
type input "784"
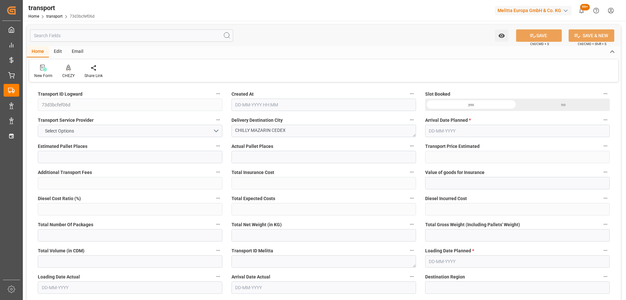
type input "2232.192"
type input "91"
type input "1"
type input "88"
type input "3"
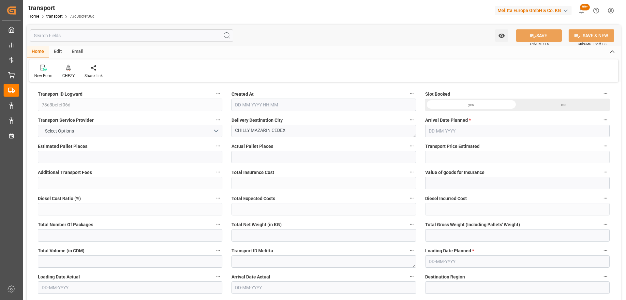
type input "101"
type input "692.64"
type input "0"
type input "4710.8598"
type input "0"
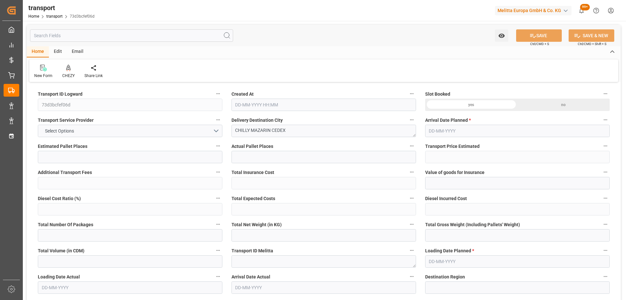
type input "0"
type input "21"
type input "35"
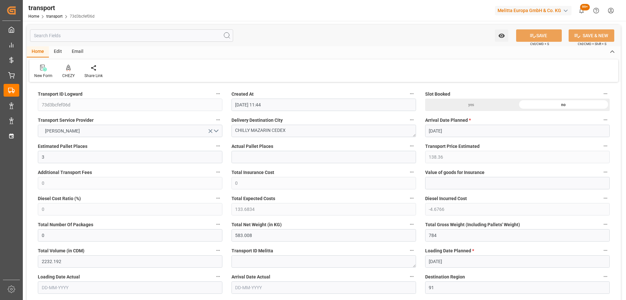
type input "[DATE] 11:44"
type input "[DATE]"
drag, startPoint x: 271, startPoint y: 131, endPoint x: 168, endPoint y: 138, distance: 102.9
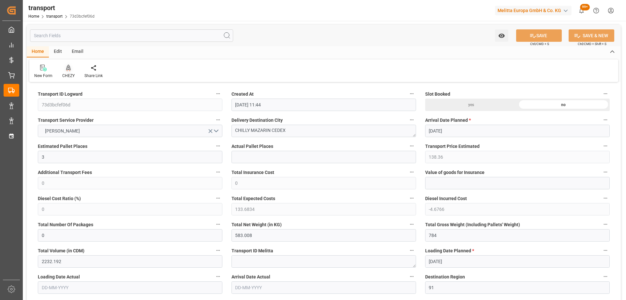
click at [69, 70] on icon at bounding box center [68, 68] width 5 height 7
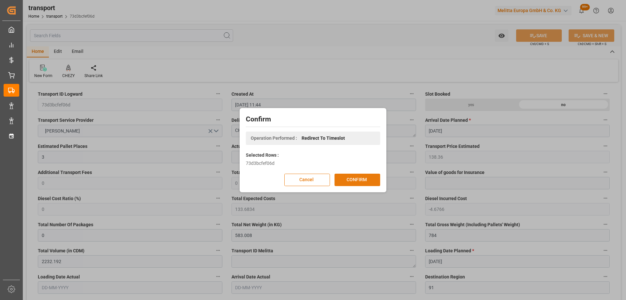
click at [362, 178] on button "CONFIRM" at bounding box center [357, 179] width 46 height 12
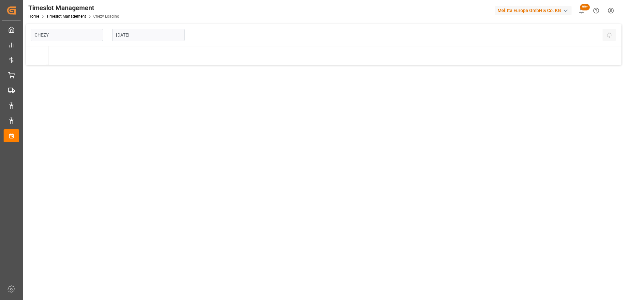
type input "Chezy Loading"
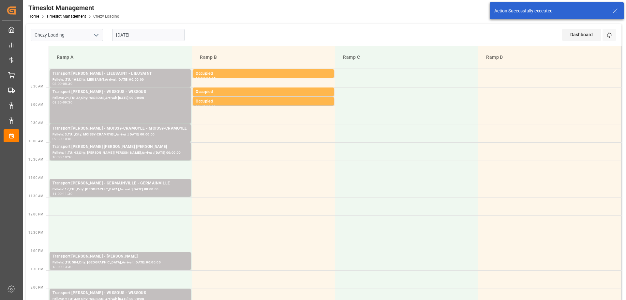
scroll to position [65, 0]
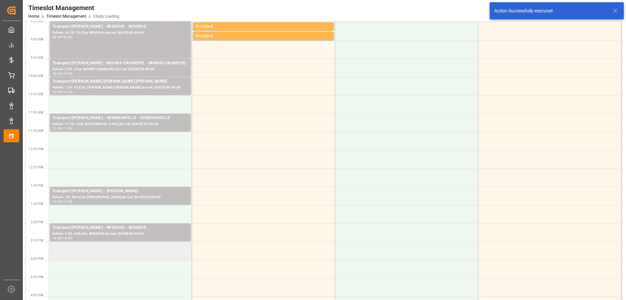
click at [150, 252] on td at bounding box center [120, 250] width 143 height 18
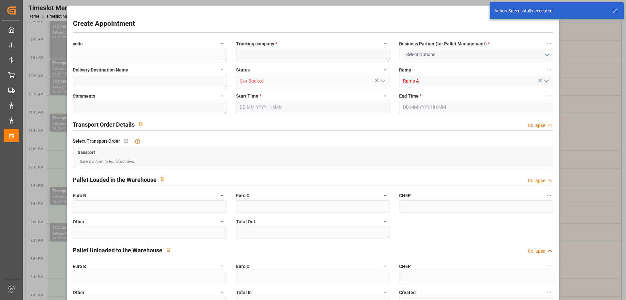
type input "0"
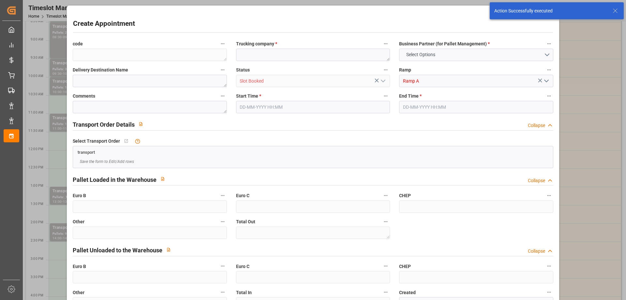
type input "0"
type input "30-09-2025 14:30"
type input "30-09-2025 14:45"
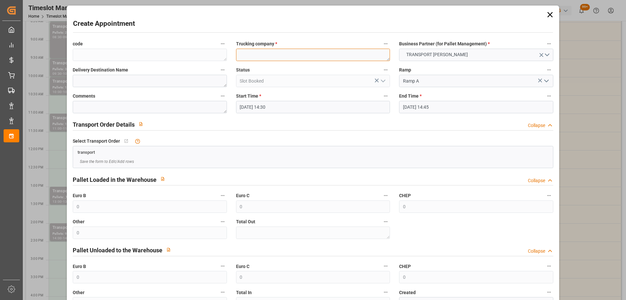
paste textarea "[PERSON_NAME]"
type textarea "[PERSON_NAME]"
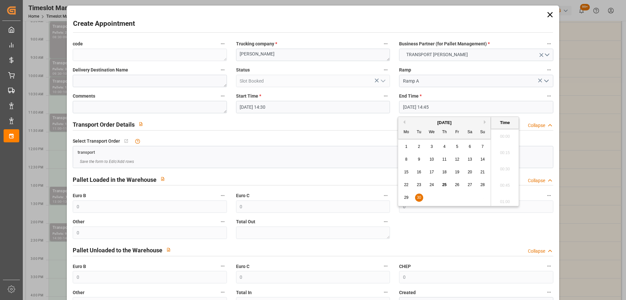
click at [442, 106] on input "30-09-2025 14:45" at bounding box center [476, 107] width 154 height 12
click at [417, 200] on span "30" at bounding box center [419, 197] width 4 height 5
click at [510, 182] on li "15:00" at bounding box center [505, 183] width 28 height 16
type input "30-09-2025 15:00"
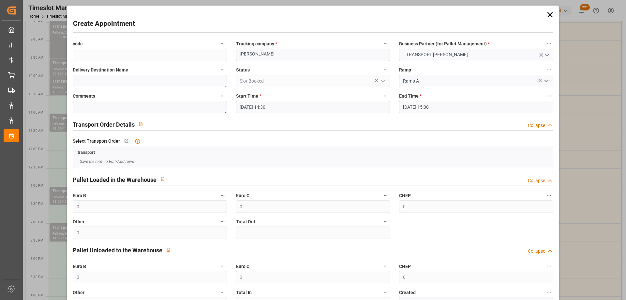
scroll to position [47, 0]
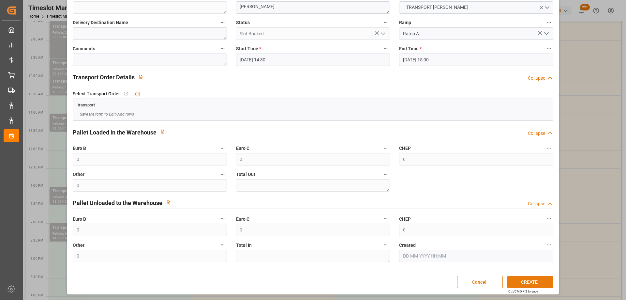
click at [533, 281] on button "CREATE" at bounding box center [530, 281] width 46 height 12
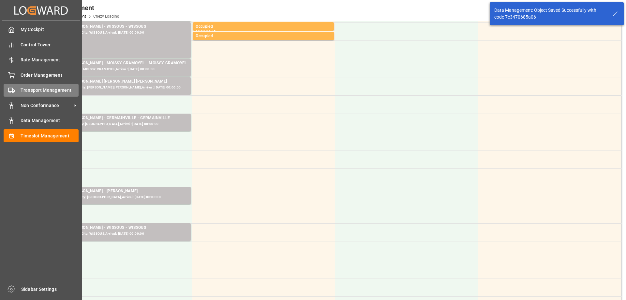
click at [15, 87] on div "Transport Management Transport Management" at bounding box center [41, 90] width 75 height 13
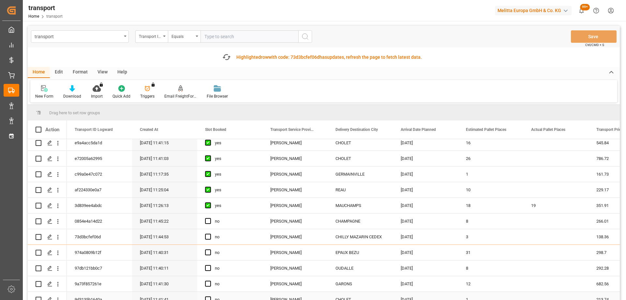
scroll to position [130, 0]
click at [49, 251] on icon "Press SPACE to select this row." at bounding box center [49, 250] width 5 height 5
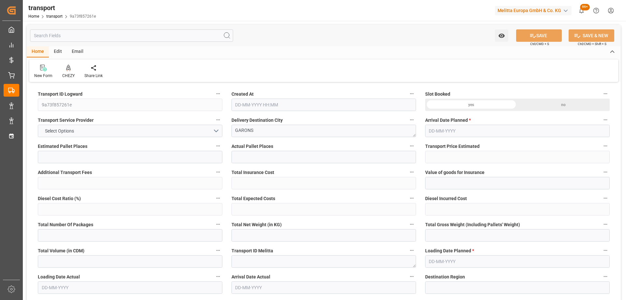
type input "12"
type input "682.56"
type input "0"
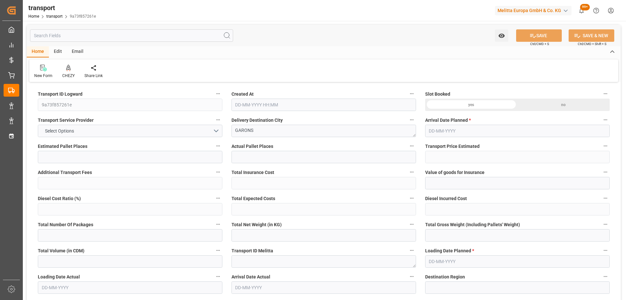
type input "659.4895"
type input "-23.0705"
type input "0"
type input "2863.519"
type input "4131.511"
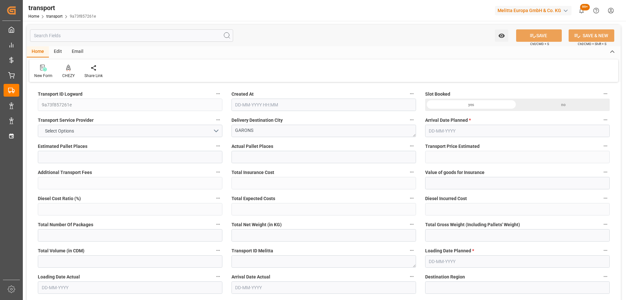
type input "9388.34"
type input "30"
type input "1"
type input "729"
type input "39"
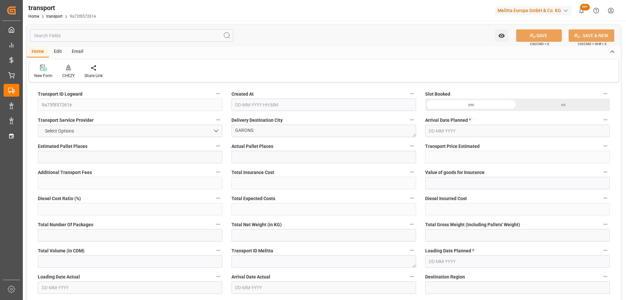
type input "101"
type input "3209.695"
type input "0"
type input "4710.8598"
type input "0"
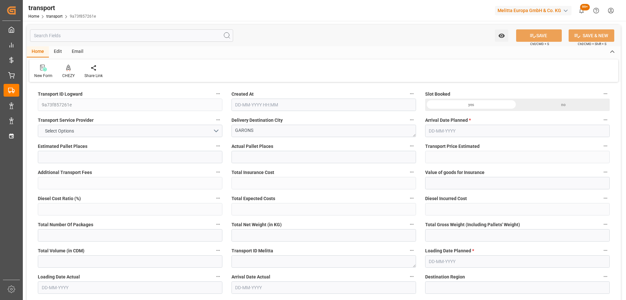
type input "0"
type input "21"
type input "35"
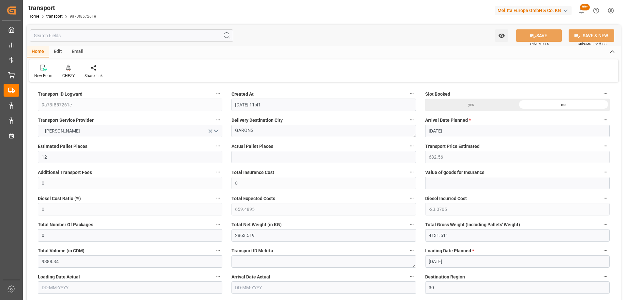
type input "25-09-2025 11:41"
type input "[DATE]"
drag, startPoint x: 260, startPoint y: 130, endPoint x: 145, endPoint y: 147, distance: 115.3
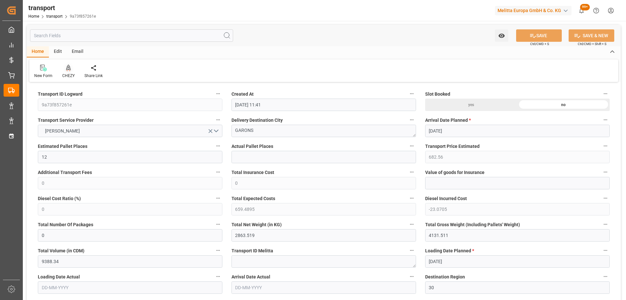
click at [68, 69] on icon at bounding box center [68, 68] width 5 height 6
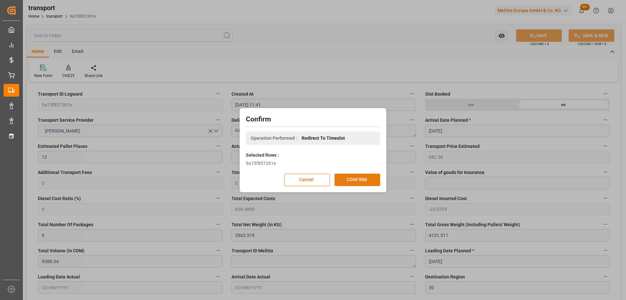
click at [361, 181] on button "CONFIRM" at bounding box center [357, 179] width 46 height 12
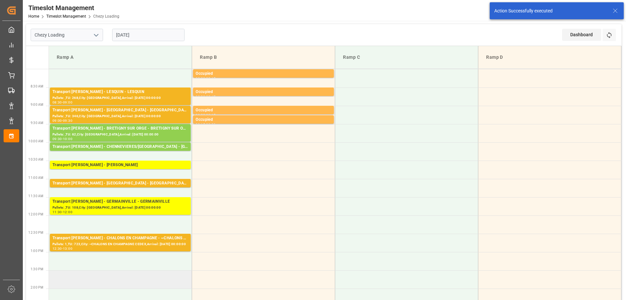
scroll to position [65, 0]
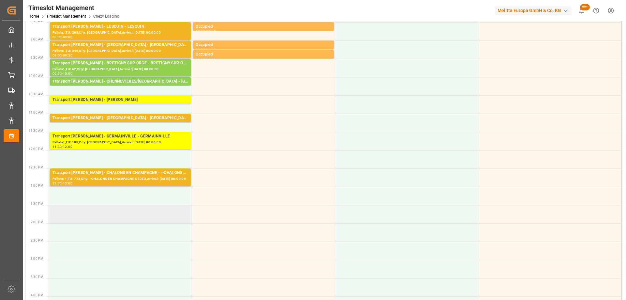
click at [142, 219] on td at bounding box center [120, 214] width 143 height 18
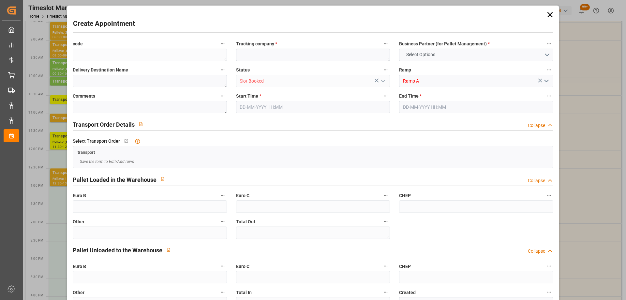
type input "0"
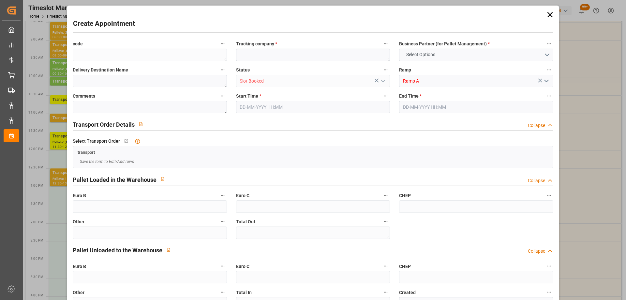
type input "0"
type input "29-09-2025 13:30"
type input "29-09-2025 14:00"
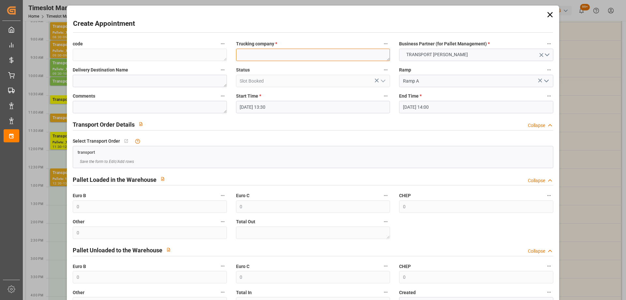
paste textarea "GARONS"
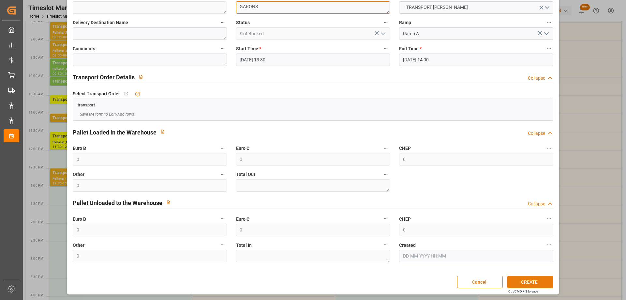
type textarea "GARONS"
click at [540, 279] on button "CREATE" at bounding box center [530, 281] width 46 height 12
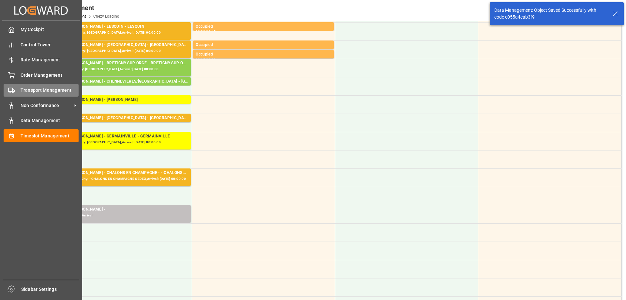
click at [21, 88] on span "Transport Management" at bounding box center [50, 90] width 58 height 7
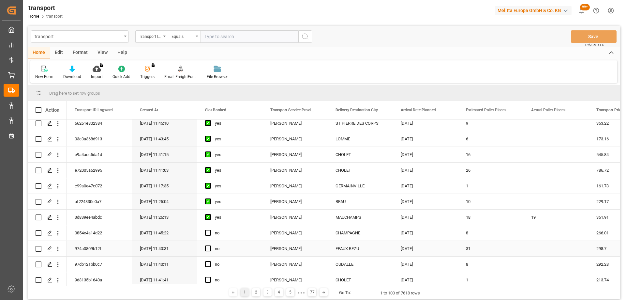
scroll to position [130, 0]
click at [48, 246] on icon "Press SPACE to select this row." at bounding box center [49, 247] width 5 height 5
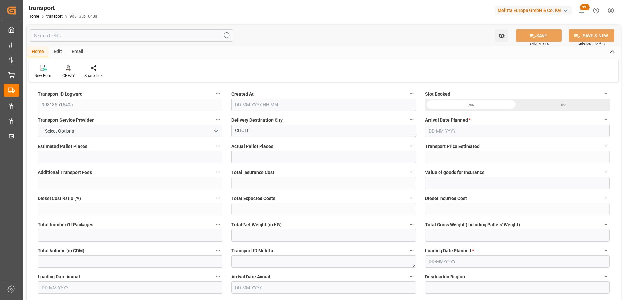
type input "1"
type input "213.74"
type input "0"
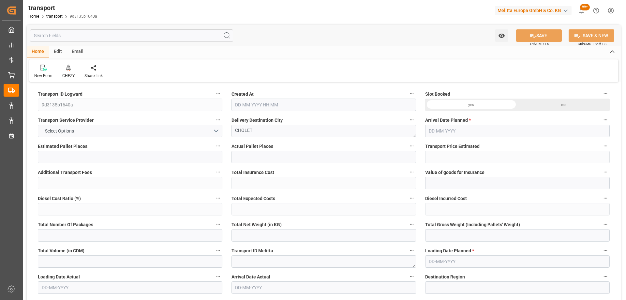
type input "206.5156"
type input "-7.2244"
type input "0"
type input "255.444"
type input "325.208"
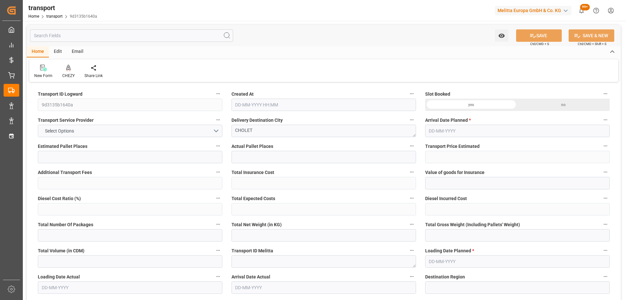
type input "822.378"
type input "49"
type input "0"
type input "47"
type input "1"
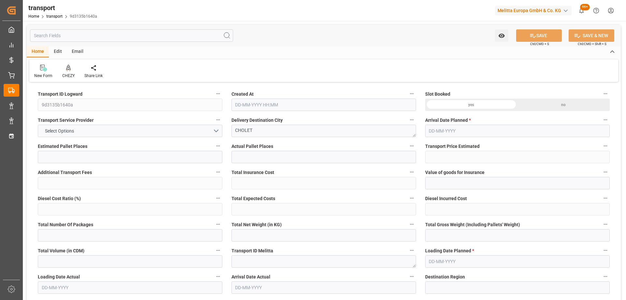
type input "101"
type input "302.208"
type input "0"
type input "4710.8598"
type input "0"
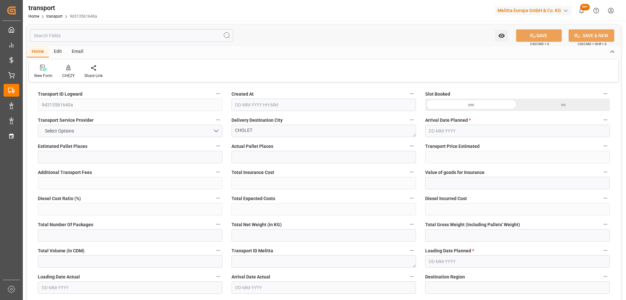
type input "0"
type input "21"
type input "35"
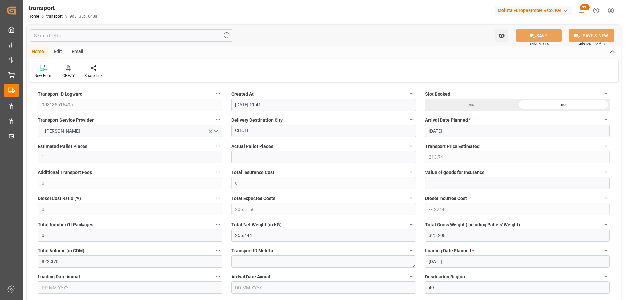
type input "25-09-2025 11:41"
type input "01-10-2025"
type input "[DATE]"
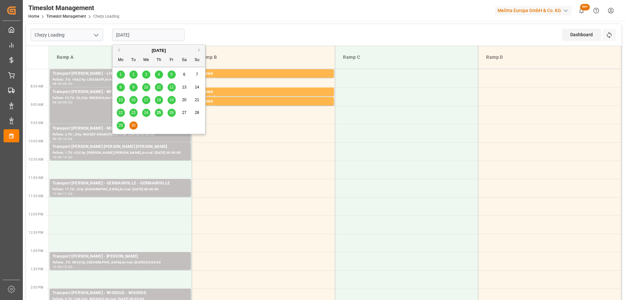
click at [162, 38] on input "[DATE]" at bounding box center [148, 35] width 72 height 12
click at [121, 124] on span "29" at bounding box center [120, 125] width 4 height 5
type input "[DATE]"
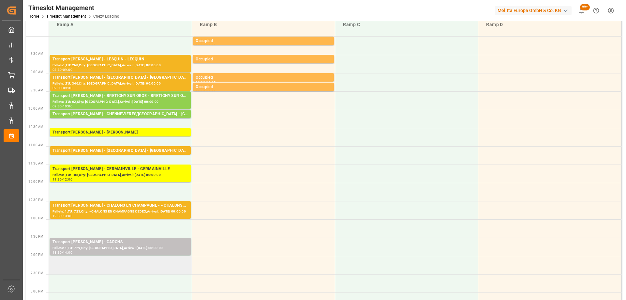
scroll to position [65, 0]
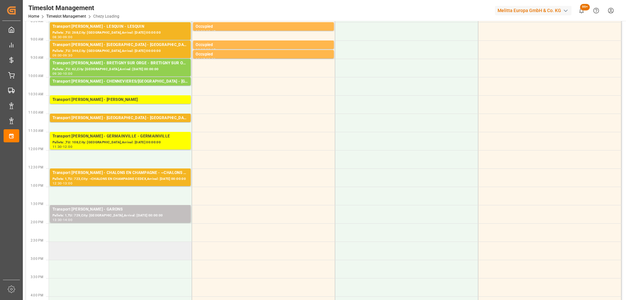
click at [164, 253] on td at bounding box center [120, 250] width 143 height 18
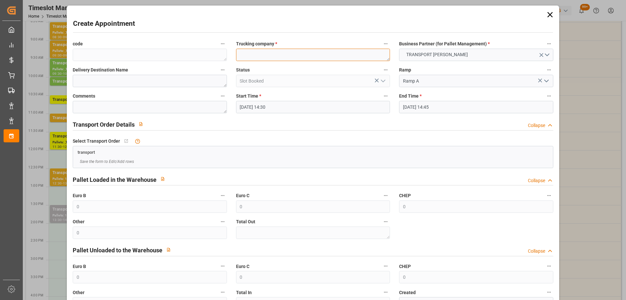
paste textarea "CHOLET"
type textarea "CHOLET"
click at [440, 108] on input "29-09-2025 14:45" at bounding box center [476, 107] width 154 height 12
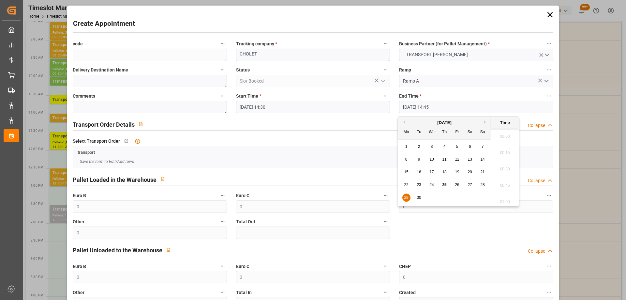
scroll to position [931, 0]
drag, startPoint x: 406, startPoint y: 196, endPoint x: 436, endPoint y: 184, distance: 32.8
click at [405, 196] on span "29" at bounding box center [406, 197] width 4 height 5
click at [503, 183] on li "15:00" at bounding box center [505, 183] width 28 height 16
type input "29-09-2025 15:00"
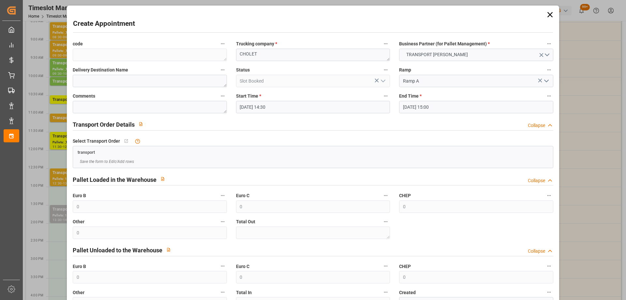
scroll to position [47, 0]
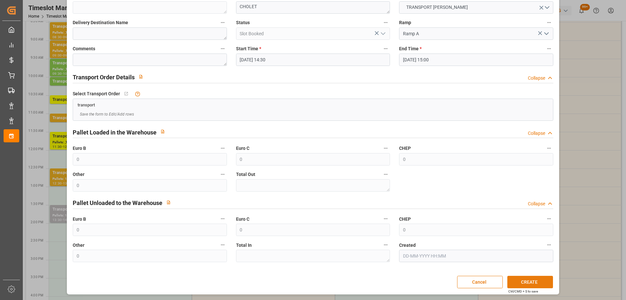
click at [535, 280] on button "CREATE" at bounding box center [530, 281] width 46 height 12
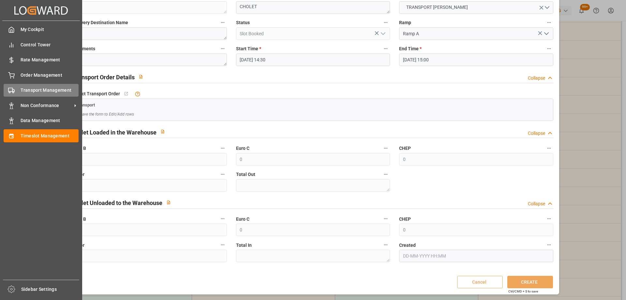
click at [21, 88] on span "Transport Management" at bounding box center [50, 90] width 58 height 7
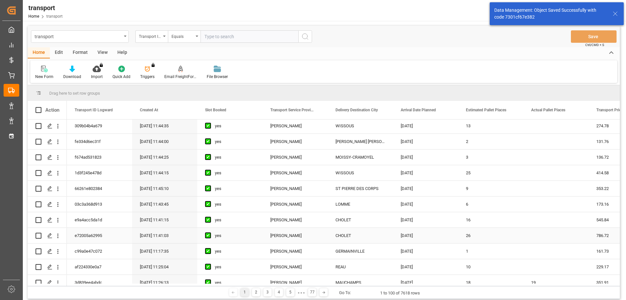
scroll to position [130, 0]
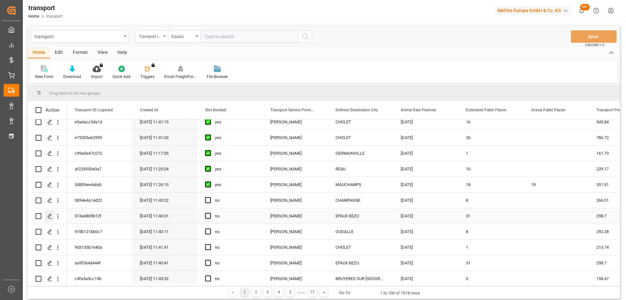
click at [50, 213] on div "Press SPACE to select this row." at bounding box center [50, 216] width 10 height 12
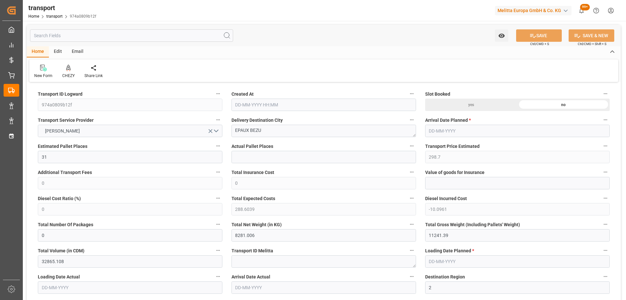
type input "25-09-2025 11:40"
type input "[DATE]"
drag, startPoint x: 267, startPoint y: 133, endPoint x: 236, endPoint y: 131, distance: 30.7
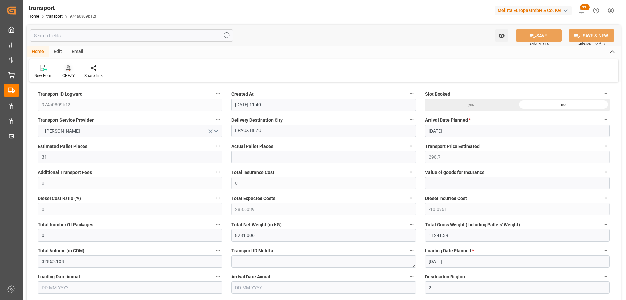
click at [69, 69] on icon at bounding box center [68, 68] width 5 height 6
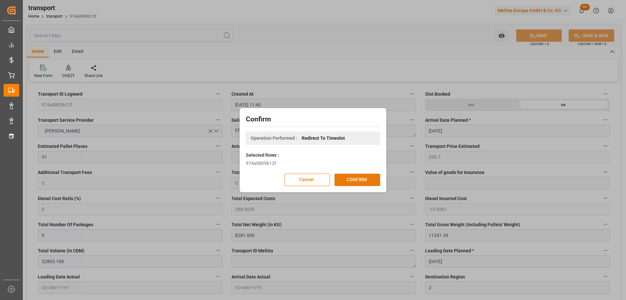
click at [368, 182] on button "CONFIRM" at bounding box center [357, 179] width 46 height 12
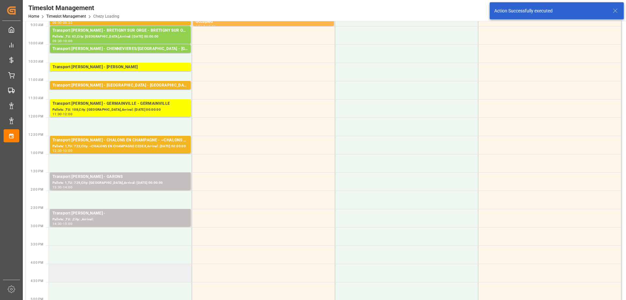
scroll to position [130, 0]
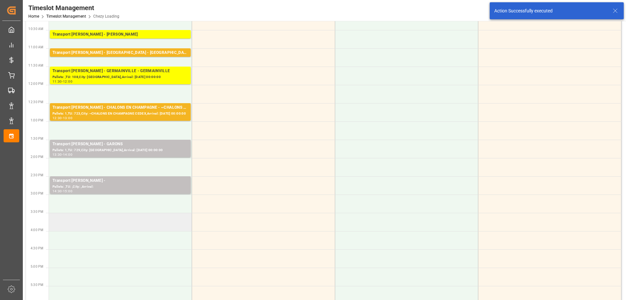
click at [133, 224] on td at bounding box center [120, 222] width 143 height 18
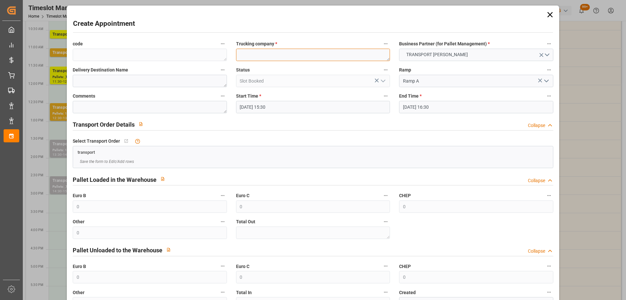
click at [248, 57] on textarea at bounding box center [313, 55] width 154 height 12
paste textarea "EPAUX BEZU"
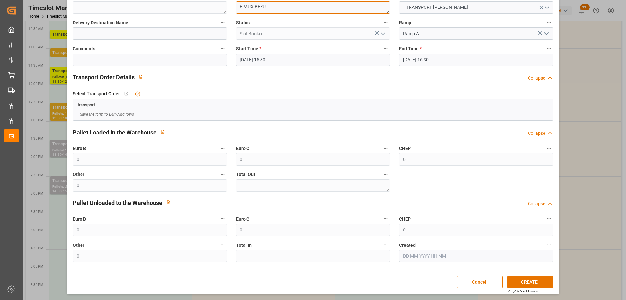
type textarea "EPAUX BEZU"
click at [454, 60] on input "29-09-2025 16:30" at bounding box center [476, 59] width 154 height 12
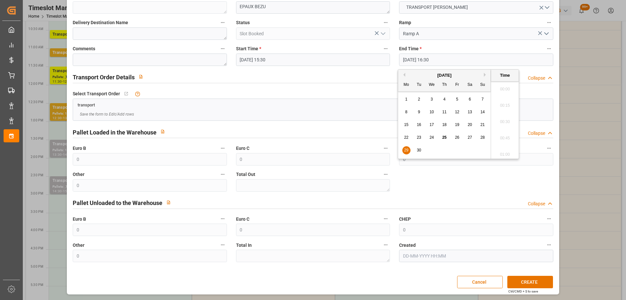
scroll to position [1046, 0]
click at [407, 150] on span "29" at bounding box center [406, 150] width 4 height 5
click at [504, 87] on li "16:00" at bounding box center [505, 87] width 28 height 16
type input "29-09-2025 16:00"
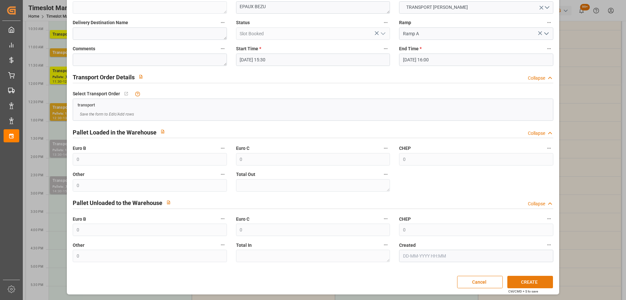
click at [529, 282] on button "CREATE" at bounding box center [530, 281] width 46 height 12
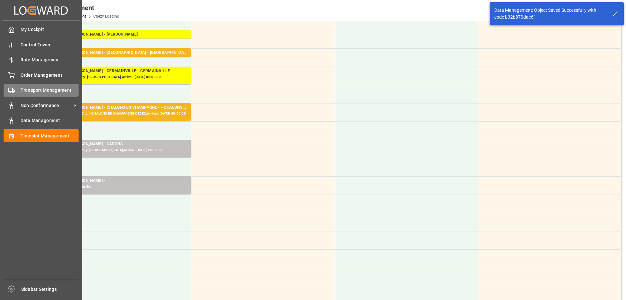
click at [21, 89] on span "Transport Management" at bounding box center [50, 90] width 58 height 7
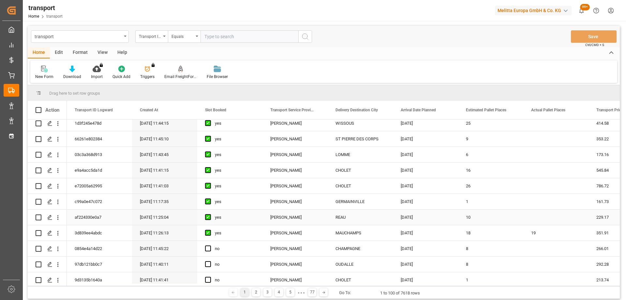
scroll to position [130, 0]
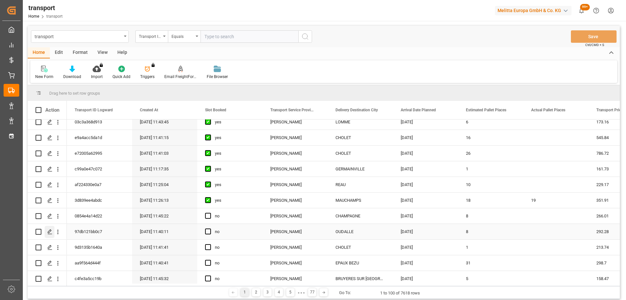
click at [51, 231] on polygon "Press SPACE to select this row." at bounding box center [49, 231] width 3 height 3
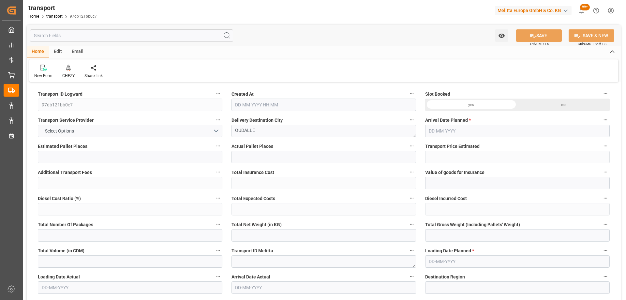
type input "8"
type input "292.28"
type input "0"
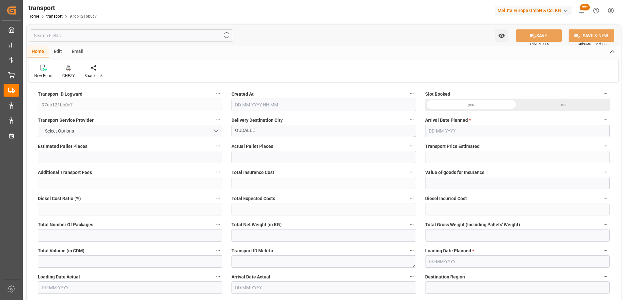
type input "282.4009"
type input "-9.8791"
type input "0"
type input "1237.104"
type input "1997.984"
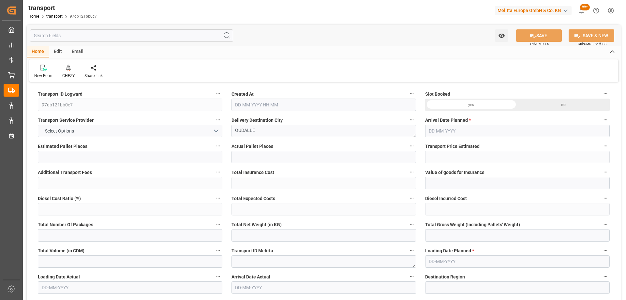
type input "9348.192"
type input "76"
type input "4"
type input "432"
type input "14"
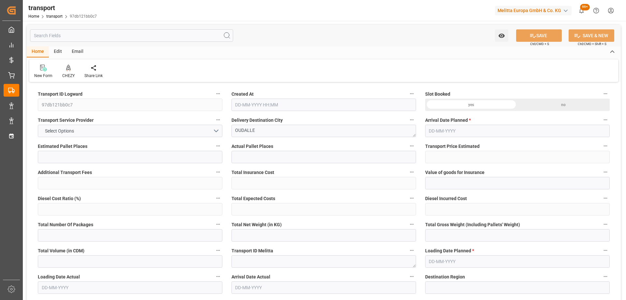
type input "101"
type input "1608.192"
type input "0"
type input "4710.8598"
type input "0"
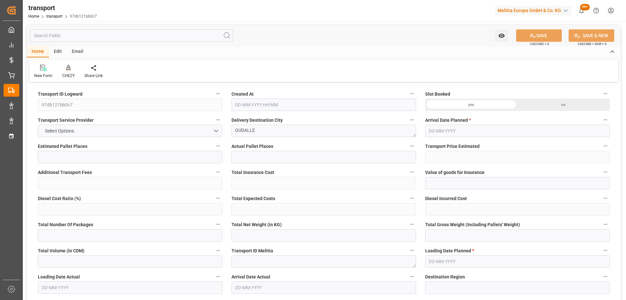
type input "0"
type input "21"
type input "35"
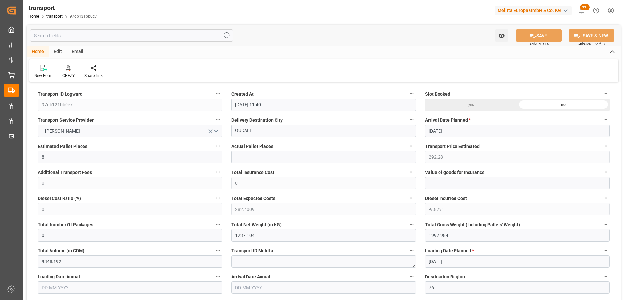
type input "[DATE] 11:40"
type input "[DATE]"
drag, startPoint x: 269, startPoint y: 131, endPoint x: 185, endPoint y: 140, distance: 84.6
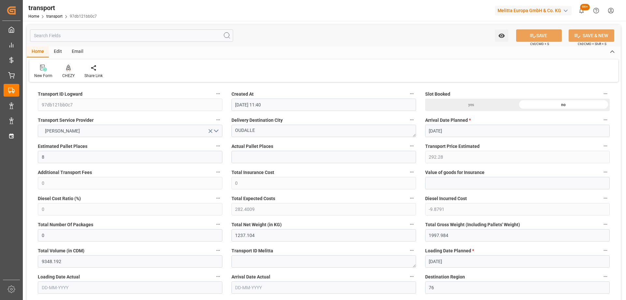
click at [71, 68] on div at bounding box center [68, 67] width 12 height 7
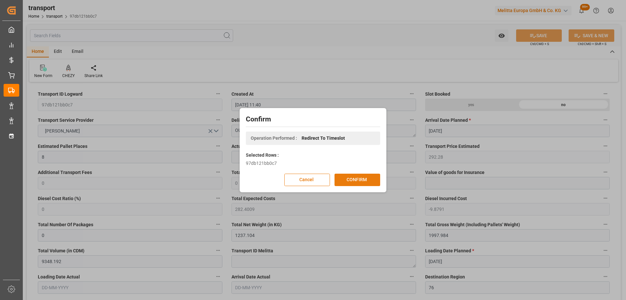
click at [357, 174] on button "CONFIRM" at bounding box center [357, 179] width 46 height 12
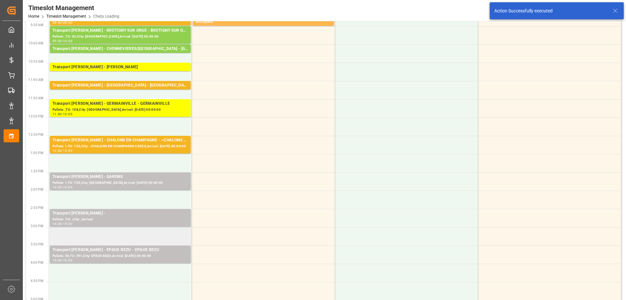
scroll to position [130, 0]
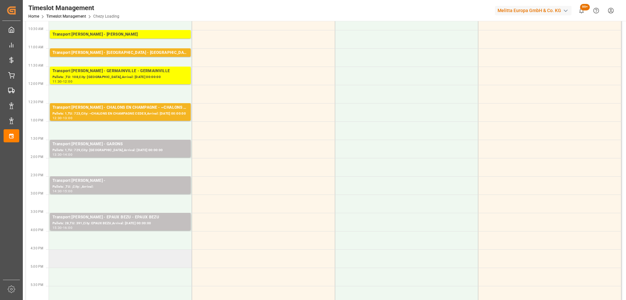
click at [154, 260] on td at bounding box center [120, 258] width 143 height 18
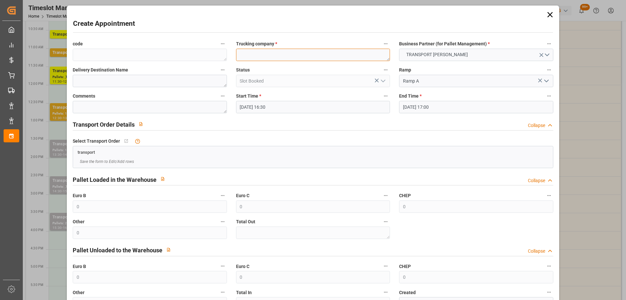
paste textarea "OUDALLE"
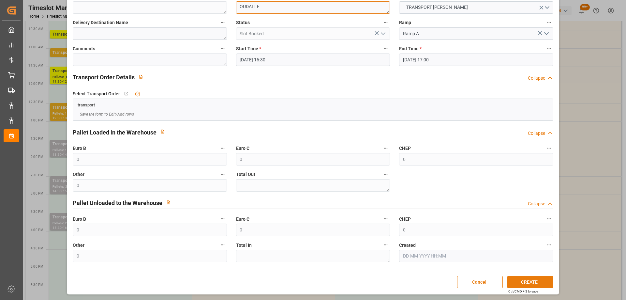
type textarea "OUDALLE"
click at [536, 280] on button "CREATE" at bounding box center [530, 281] width 46 height 12
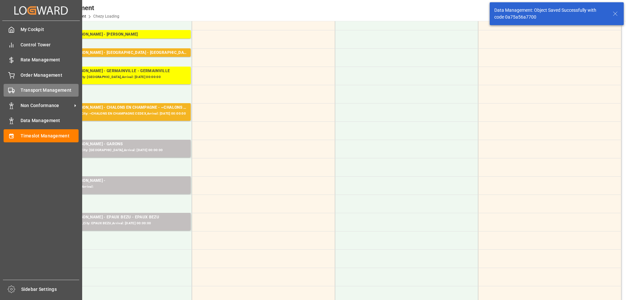
click at [16, 87] on div "Transport Management Transport Management" at bounding box center [41, 90] width 75 height 13
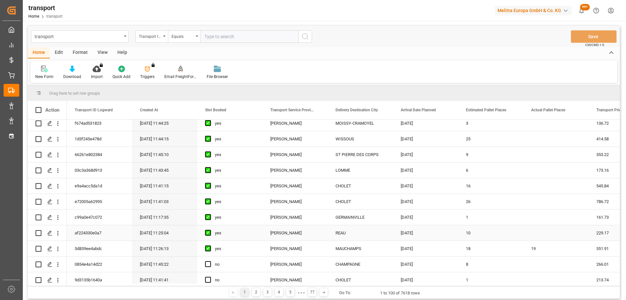
scroll to position [130, 0]
click at [50, 261] on icon "Press SPACE to select this row." at bounding box center [49, 262] width 5 height 5
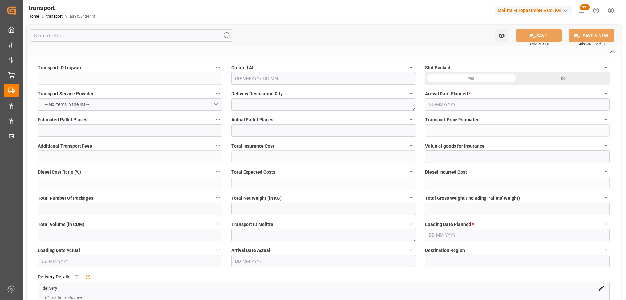
type input "aa9f564d444f"
type textarea "EPAUX BEZU"
type textarea "0000708923"
type textarea "FR-02570"
type textarea "FR"
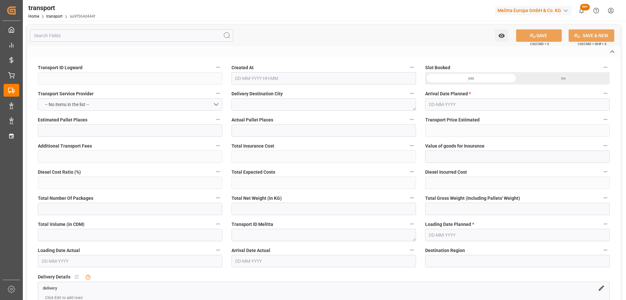
type input "Road"
type input "FR"
type input "02570"
type input "FR"
type input "02400"
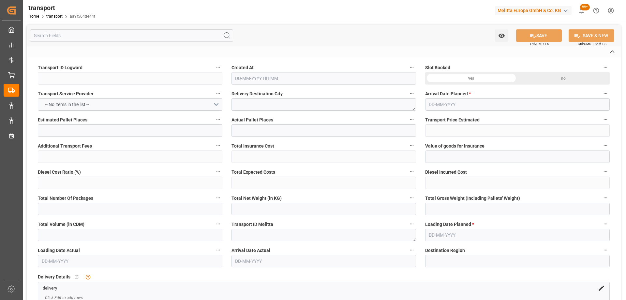
type input "Small Shipment"
type input "3.5-7.5 t"
type input "EURO 6"
type input "Diesel"
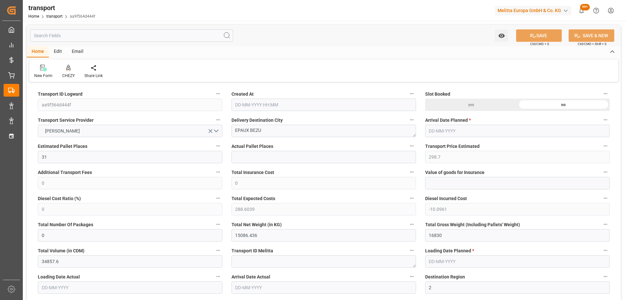
type input "31"
type input "298.7"
type input "0"
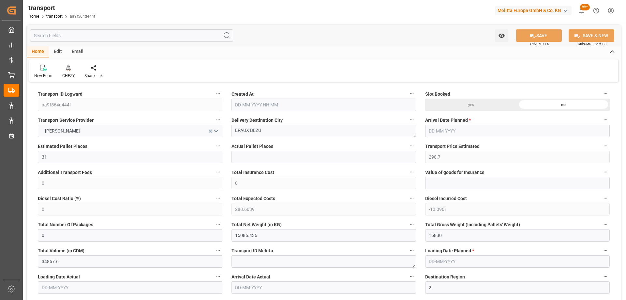
type input "288.6039"
type input "-10.0961"
type input "0"
type input "15086.436"
type input "16830"
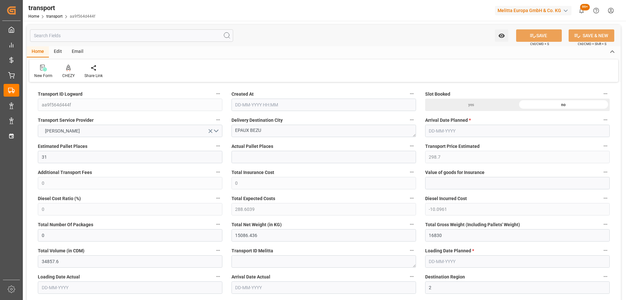
type input "34857.6"
type input "2"
type input "31"
type input "0"
type input "31"
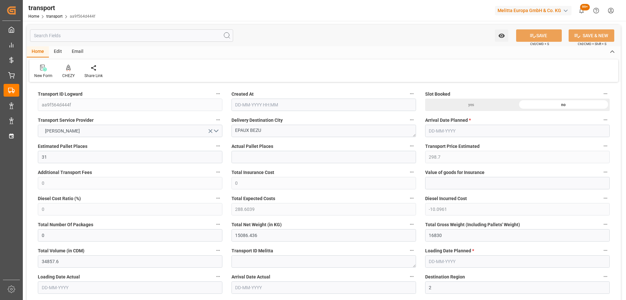
type input "101"
type input "15304.248"
type input "0"
type input "4710.8598"
type input "0"
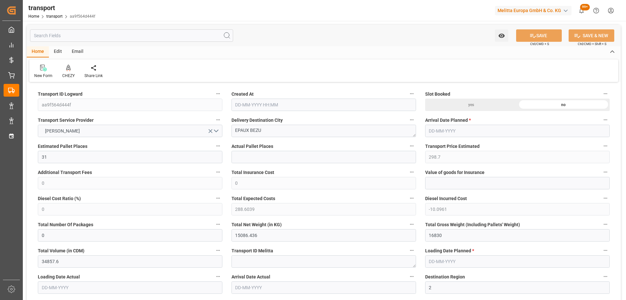
type input "0"
type input "21"
type input "35"
type input "[DATE] 11:40"
type input "[DATE]"
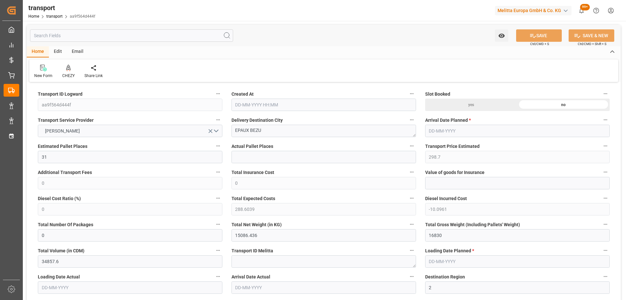
type input "[DATE]"
drag, startPoint x: 269, startPoint y: 132, endPoint x: 187, endPoint y: 142, distance: 82.5
click at [66, 66] on icon at bounding box center [68, 68] width 5 height 7
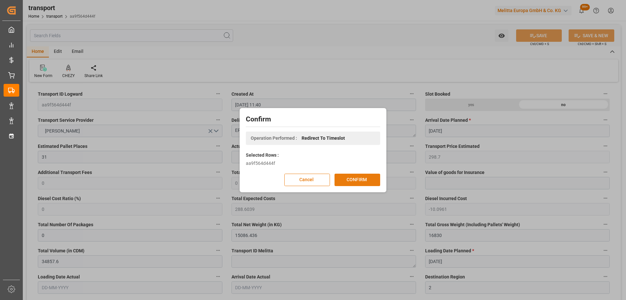
click at [354, 177] on button "CONFIRM" at bounding box center [357, 179] width 46 height 12
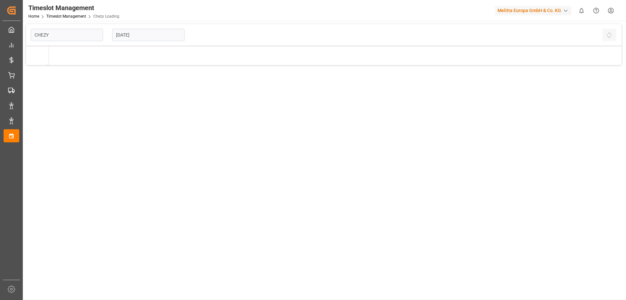
type input "Chezy Loading"
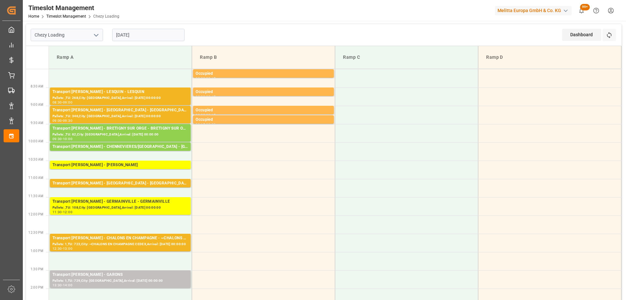
scroll to position [163, 0]
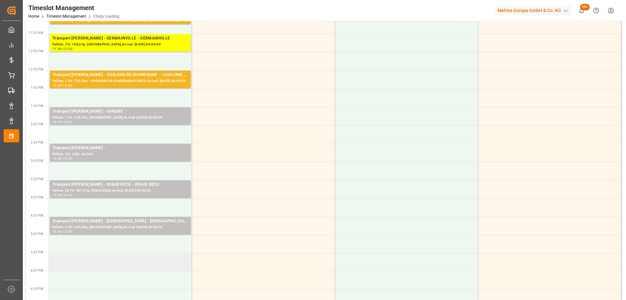
click at [159, 261] on td at bounding box center [120, 262] width 143 height 18
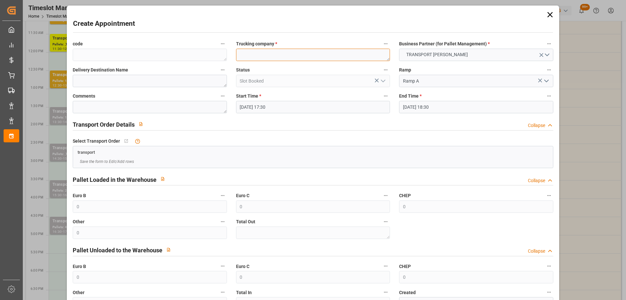
paste textarea "EPAUX BEZU"
type textarea "EPAUX BEZU"
click at [445, 109] on input "[DATE] 18:30" at bounding box center [476, 107] width 154 height 12
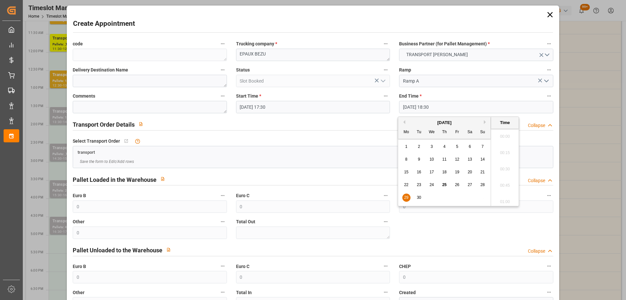
scroll to position [1176, 0]
click at [405, 196] on span "29" at bounding box center [406, 197] width 4 height 5
click at [506, 136] on li "18:00" at bounding box center [505, 134] width 28 height 16
type input "[DATE] 18:00"
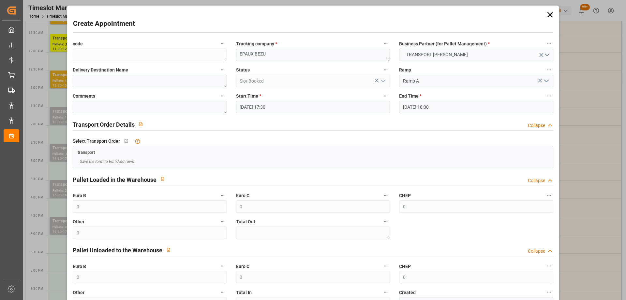
scroll to position [47, 0]
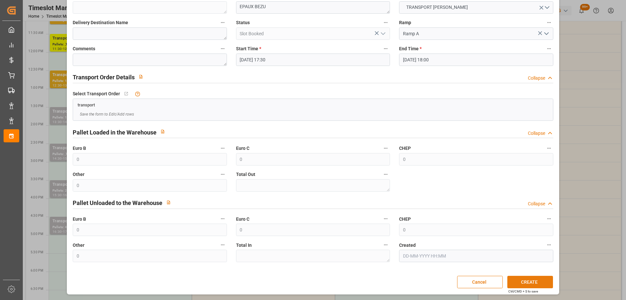
click at [530, 279] on button "CREATE" at bounding box center [530, 281] width 46 height 12
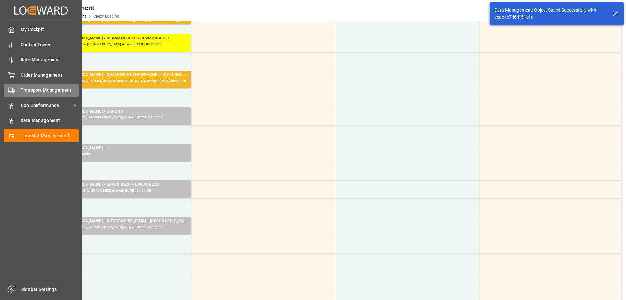
click at [18, 89] on div "Transport Management Transport Management" at bounding box center [41, 90] width 75 height 13
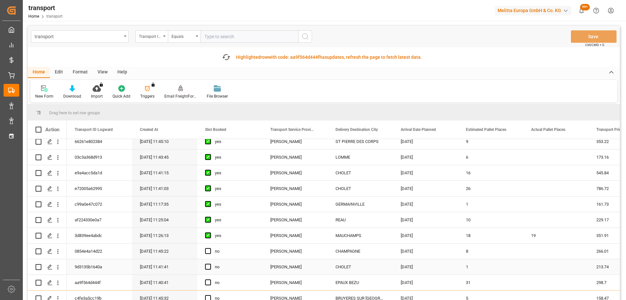
scroll to position [163, 0]
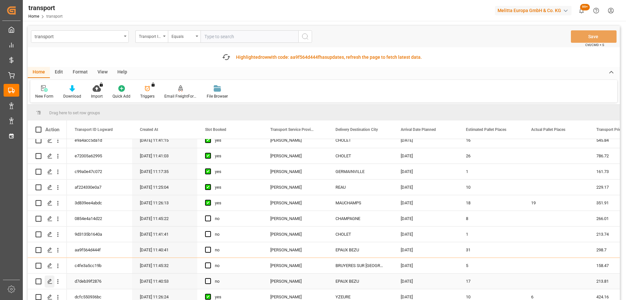
click at [49, 279] on icon "Press SPACE to select this row." at bounding box center [49, 280] width 5 height 5
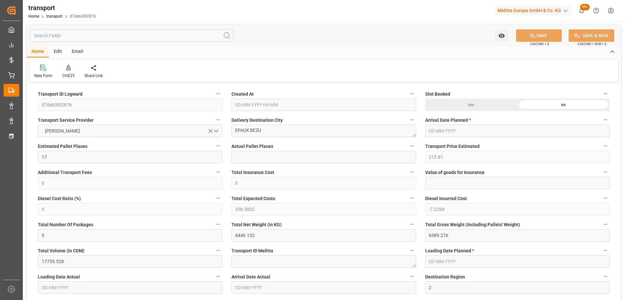
type input "17"
type input "213.81"
type input "0"
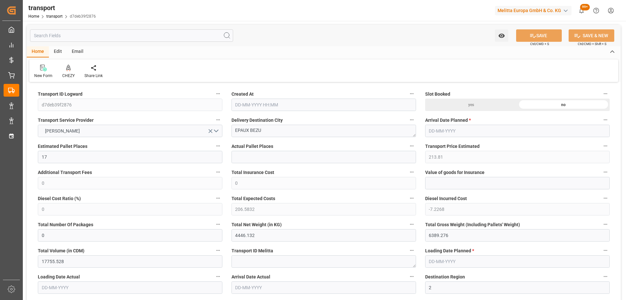
type input "206.5832"
type input "-7.2268"
type input "0"
type input "4446.132"
type input "6389.276"
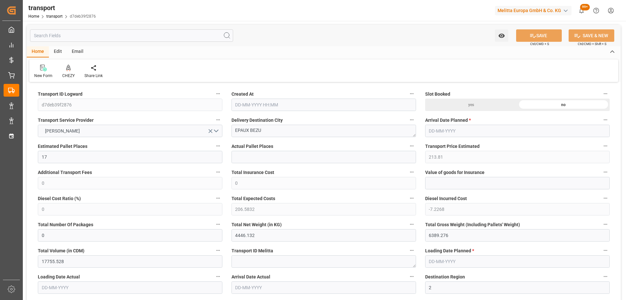
type input "17755.528"
type input "2"
type input "3"
type input "1080"
type input "19"
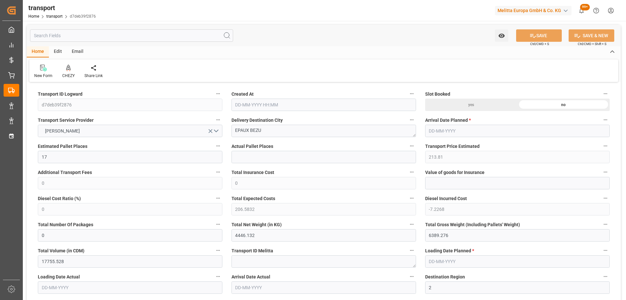
type input "101"
type input "5683.524"
type input "0"
type input "4710.8598"
type input "0"
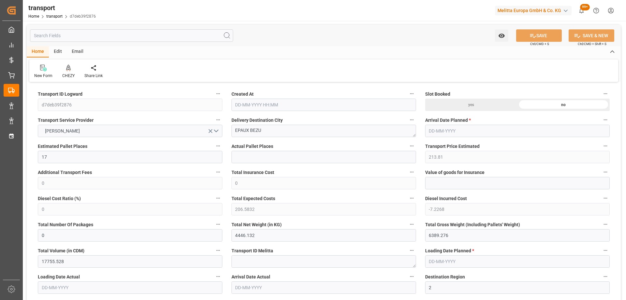
type input "0"
type input "21"
type input "35"
type input "25-09-2025 11:40"
type input "[DATE]"
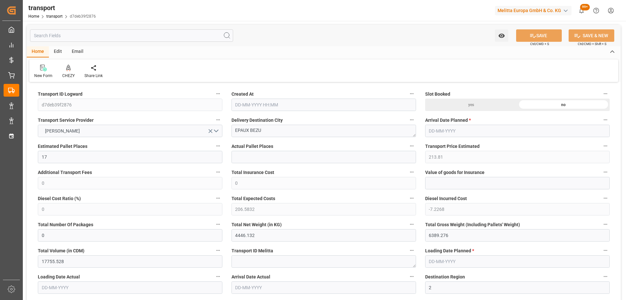
type input "[DATE]"
drag, startPoint x: 267, startPoint y: 131, endPoint x: 191, endPoint y: 141, distance: 76.5
click at [67, 69] on icon at bounding box center [68, 68] width 5 height 6
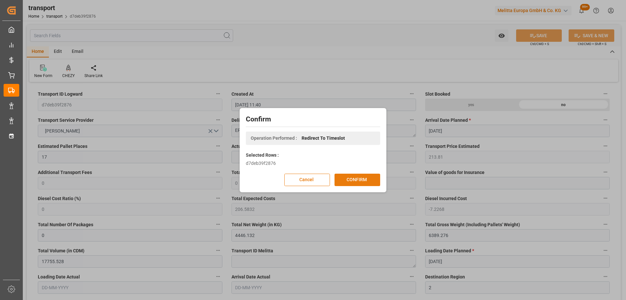
click at [344, 179] on button "CONFIRM" at bounding box center [357, 179] width 46 height 12
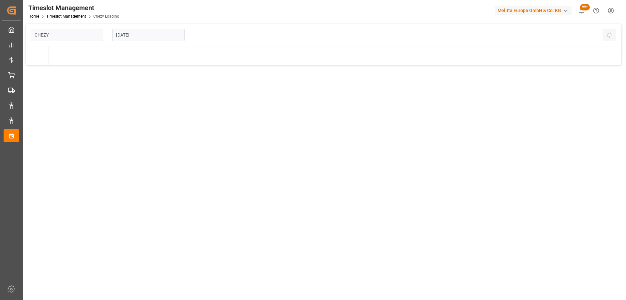
type input "Chezy Loading"
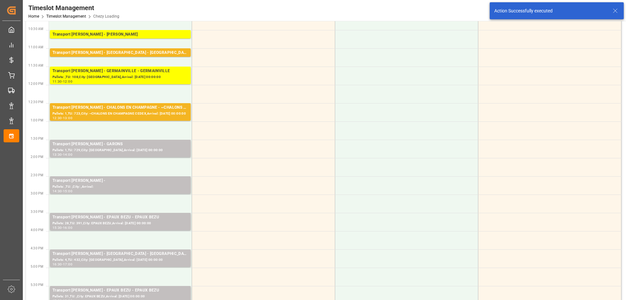
scroll to position [196, 0]
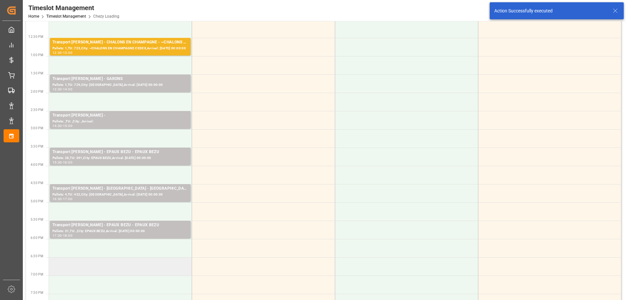
click at [162, 266] on td at bounding box center [120, 266] width 143 height 18
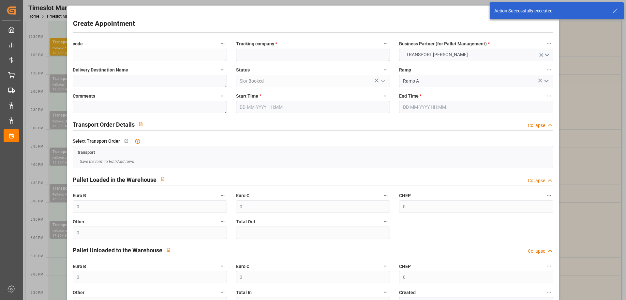
type input "[DATE] 18:30"
type input "[DATE] 19:30"
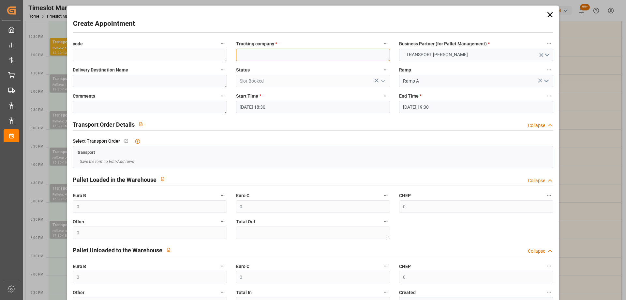
paste textarea "EPAUX BEZU"
type textarea "EPAUX BEZU"
click at [453, 107] on input "[DATE] 19:30" at bounding box center [476, 107] width 154 height 12
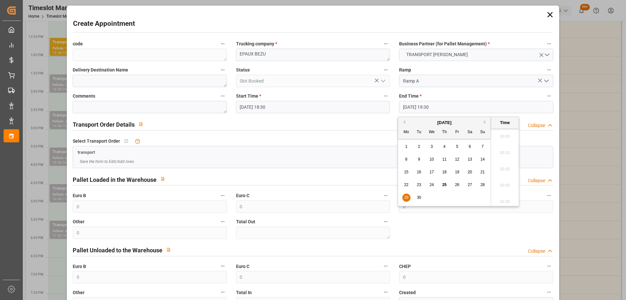
scroll to position [1241, 0]
click at [407, 196] on span "29" at bounding box center [406, 197] width 4 height 5
click at [508, 133] on li "19:00" at bounding box center [505, 134] width 28 height 16
type input "[DATE] 19:00"
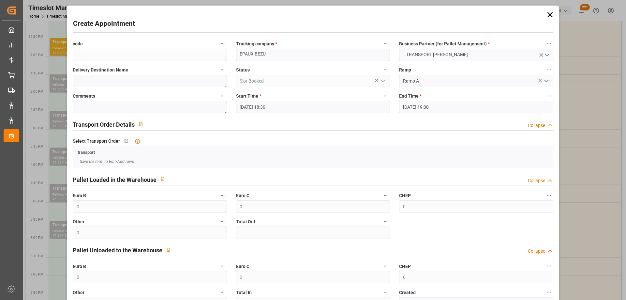
scroll to position [47, 0]
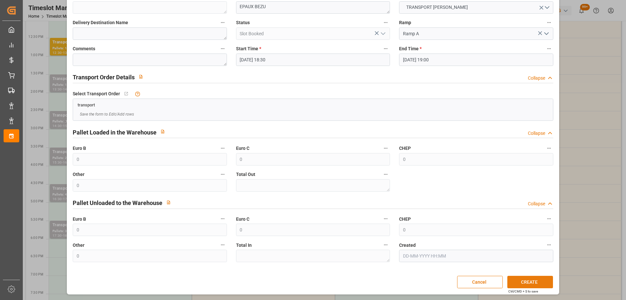
click at [536, 279] on button "CREATE" at bounding box center [530, 281] width 46 height 12
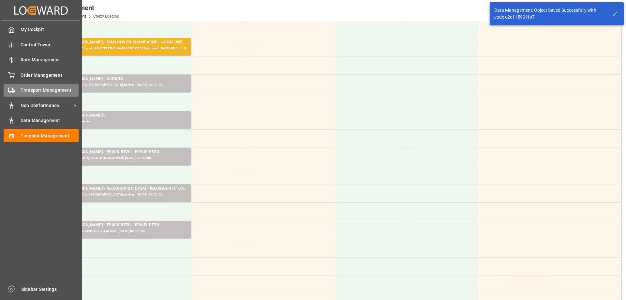
click at [17, 91] on div "Transport Management Transport Management" at bounding box center [41, 90] width 75 height 13
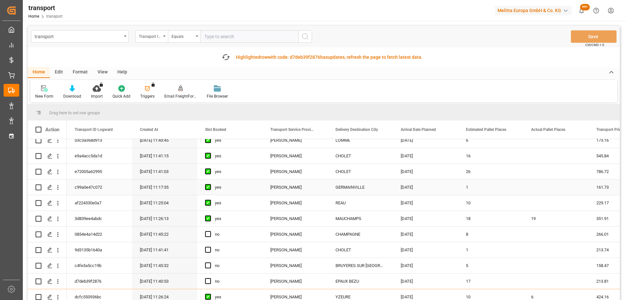
scroll to position [196, 0]
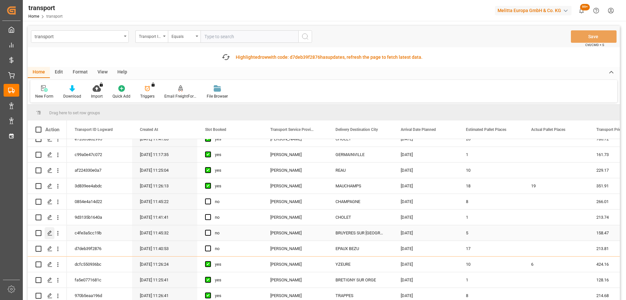
click at [52, 232] on icon "Press SPACE to select this row." at bounding box center [49, 232] width 5 height 5
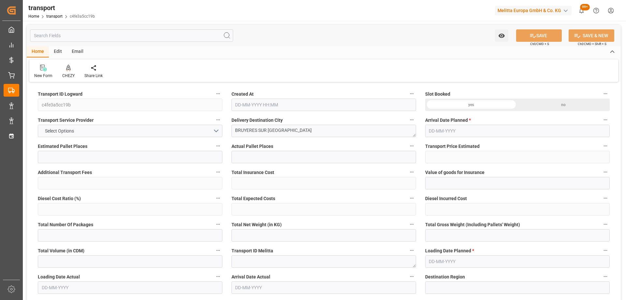
type input "5"
type input "158.47"
type input "0"
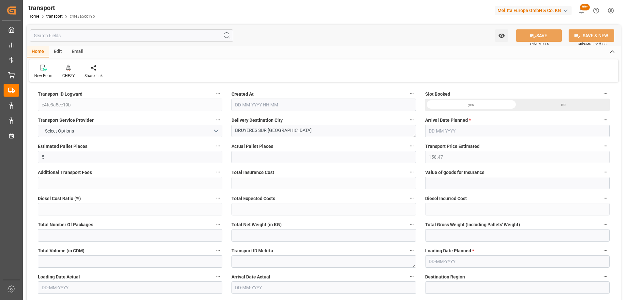
type input "153.1137"
type input "-5.3563"
type input "0"
type input "1572.672"
type input "2067.804"
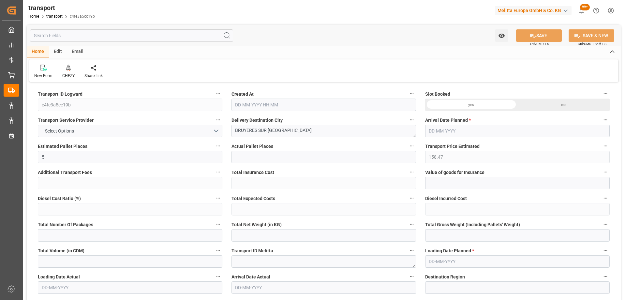
type input "5401.224"
type input "95"
type input "3"
type input "340"
type input "15"
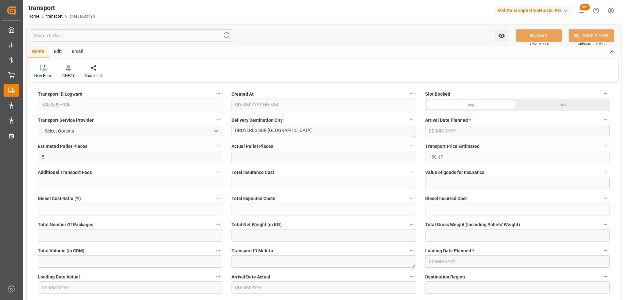
type input "101"
type input "1688.628"
type input "0"
type input "4710.8598"
type input "0"
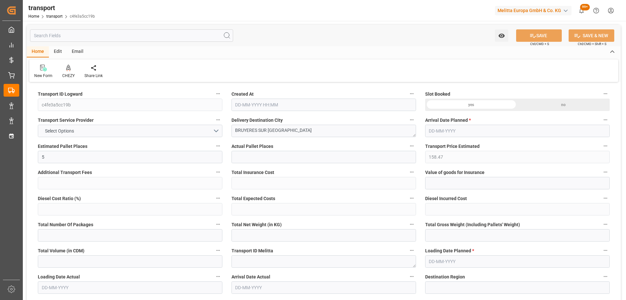
type input "0"
type input "21"
type input "35"
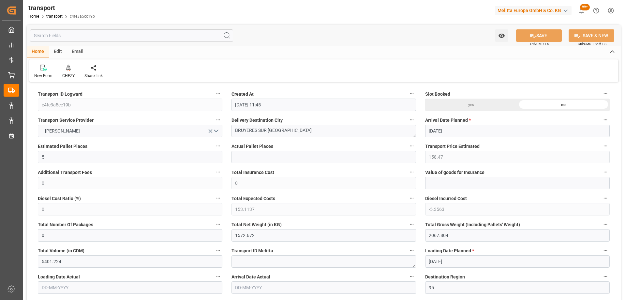
type input "[DATE] 11:45"
type input "[DATE]"
drag, startPoint x: 288, startPoint y: 132, endPoint x: 309, endPoint y: 129, distance: 20.7
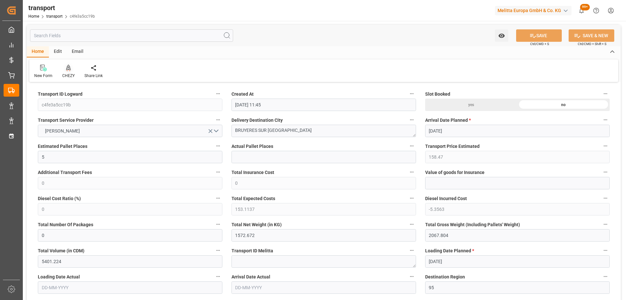
click at [69, 69] on icon at bounding box center [68, 68] width 5 height 6
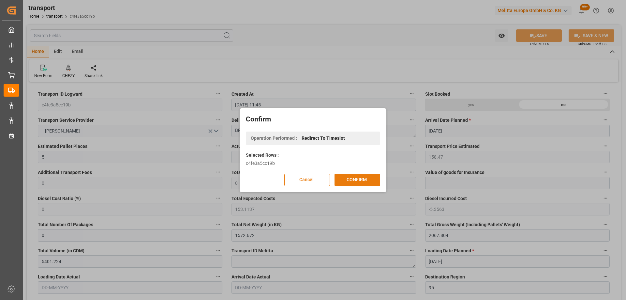
click at [361, 181] on button "CONFIRM" at bounding box center [357, 179] width 46 height 12
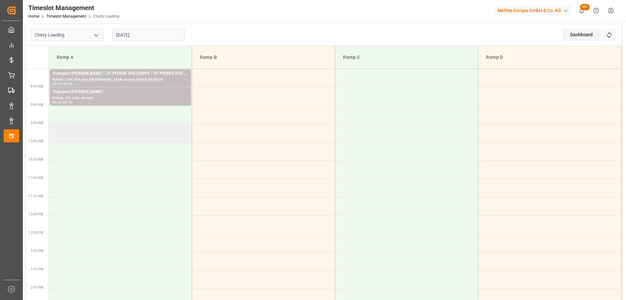
click at [158, 138] on td at bounding box center [120, 133] width 143 height 18
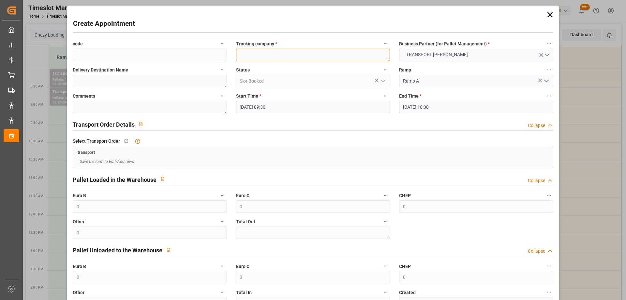
paste textarea "BRUYERES SUR [GEOGRAPHIC_DATA]"
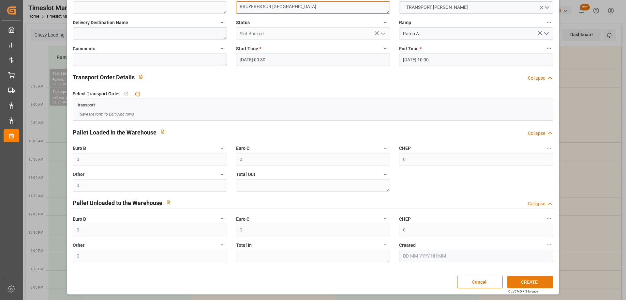
type textarea "BRUYERES SUR [GEOGRAPHIC_DATA]"
click at [539, 279] on button "CREATE" at bounding box center [530, 281] width 46 height 12
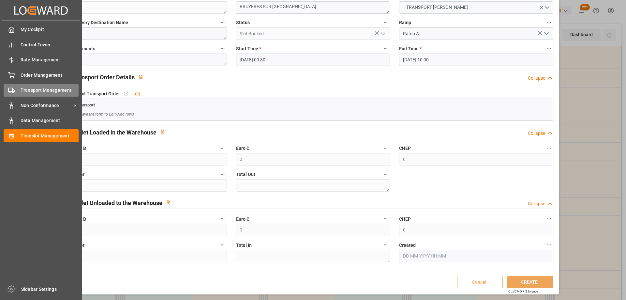
click at [26, 89] on span "Transport Management" at bounding box center [50, 90] width 58 height 7
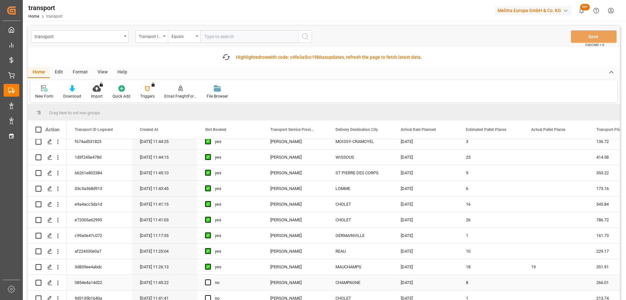
scroll to position [163, 0]
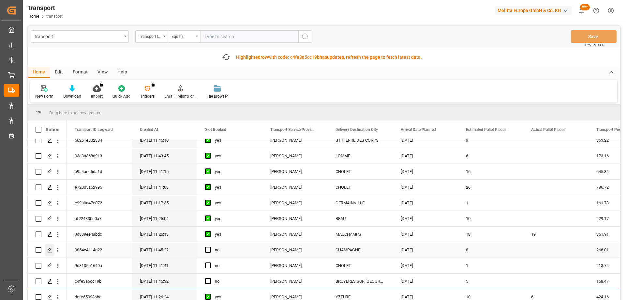
click at [50, 248] on icon "Press SPACE to select this row." at bounding box center [49, 249] width 5 height 5
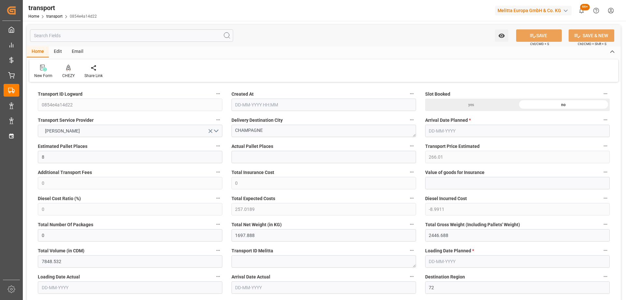
type input "[DATE] 11:45"
type input "[DATE]"
drag, startPoint x: 273, startPoint y: 133, endPoint x: 150, endPoint y: 146, distance: 123.2
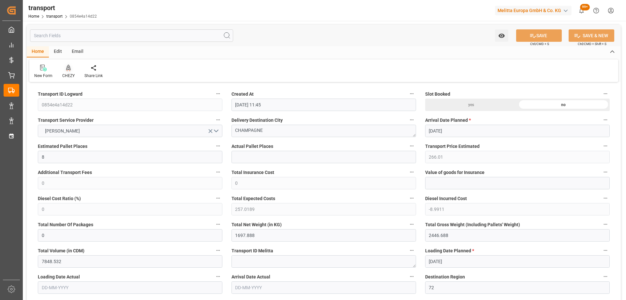
click at [66, 66] on icon at bounding box center [68, 68] width 5 height 7
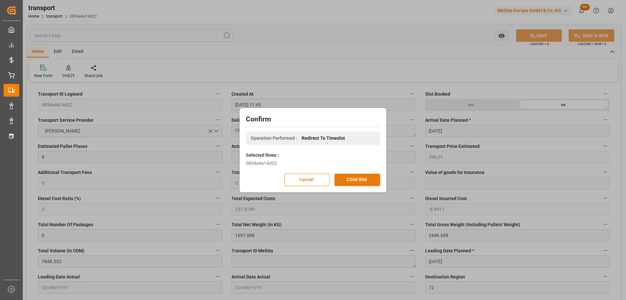
click at [357, 179] on button "CONFIRM" at bounding box center [357, 179] width 46 height 12
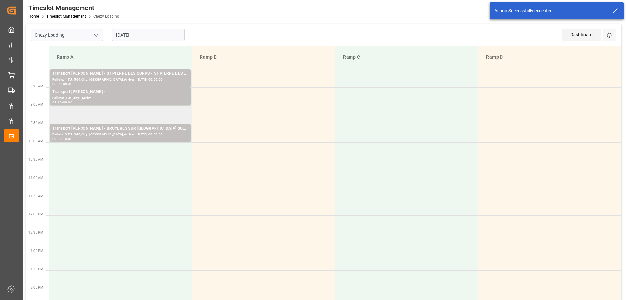
click at [145, 115] on td at bounding box center [120, 115] width 143 height 18
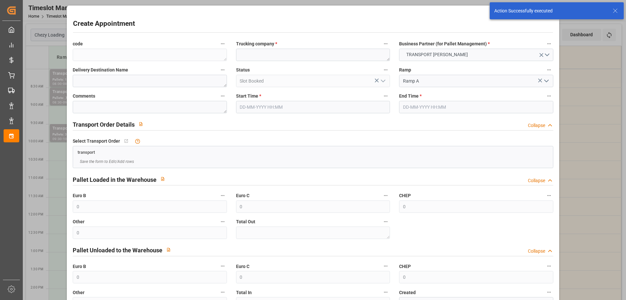
type input "[DATE] 09:00"
type input "[DATE] 09:30"
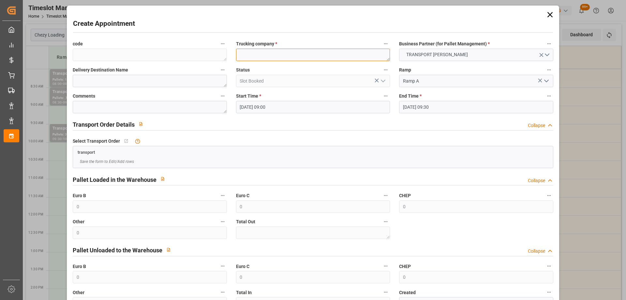
paste textarea "CHAMPAGNE"
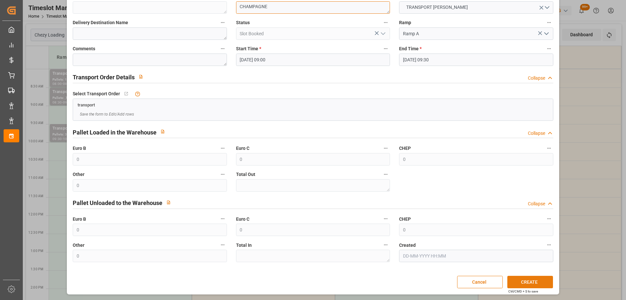
type textarea "CHAMPAGNE"
click at [538, 282] on button "CREATE" at bounding box center [530, 281] width 46 height 12
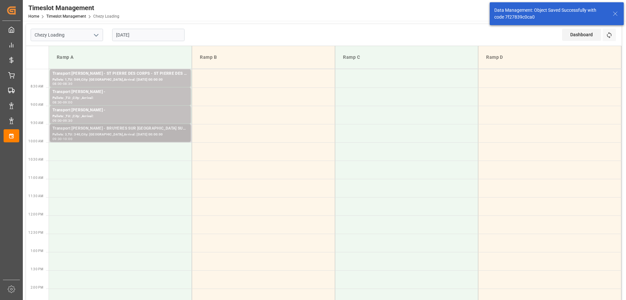
click at [129, 129] on div "Transport Delisle - BRUYERES SUR OISE - BRUYERES SUR OISE" at bounding box center [120, 128] width 136 height 7
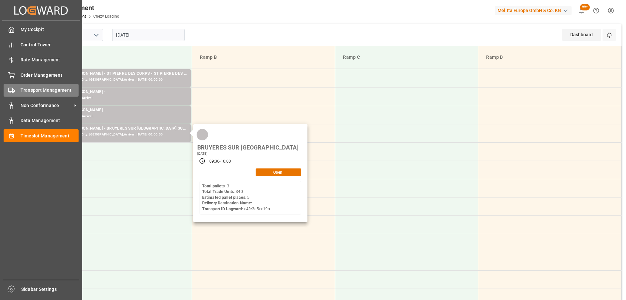
click at [20, 93] on div "Transport Management Transport Management" at bounding box center [41, 90] width 75 height 13
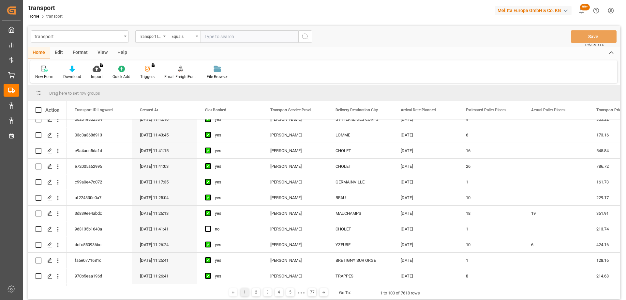
scroll to position [228, 0]
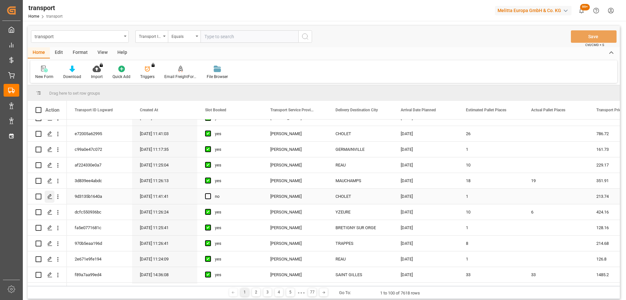
click at [50, 194] on icon "Press SPACE to select this row." at bounding box center [49, 196] width 5 height 5
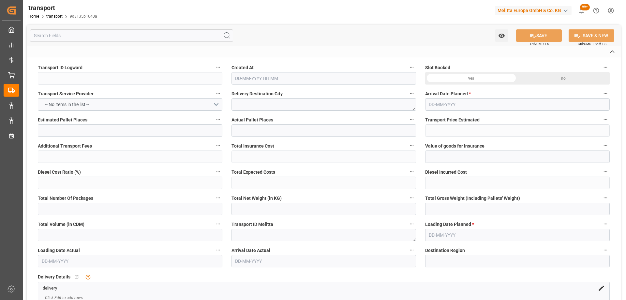
type input "9d3135b1640a"
type textarea "CHOLET"
type textarea "0000709979"
type textarea "FR-02570"
type textarea "FR"
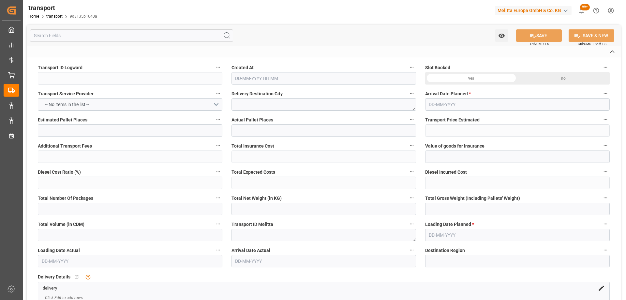
type input "Road"
type input "FR"
type input "02570"
type input "FR"
type input "49300"
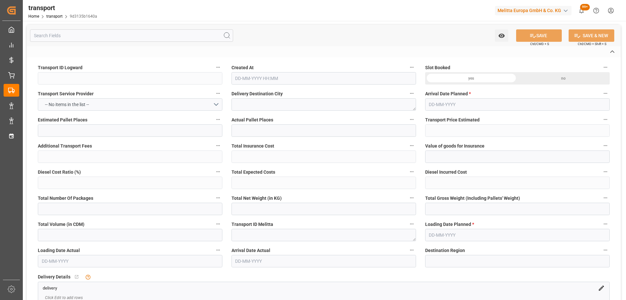
type input "Small Shipment"
type input "3.5-7.5 t"
type input "EURO 6"
type input "Diesel"
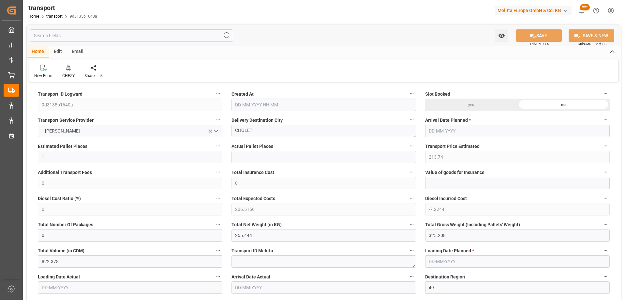
type input "1"
type input "213.74"
type input "0"
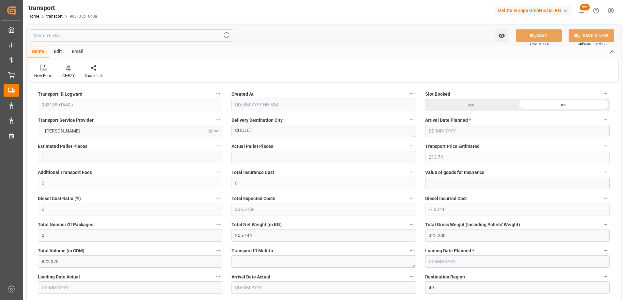
type input "206.5156"
type input "-7.2244"
type input "0"
type input "255.444"
type input "325.208"
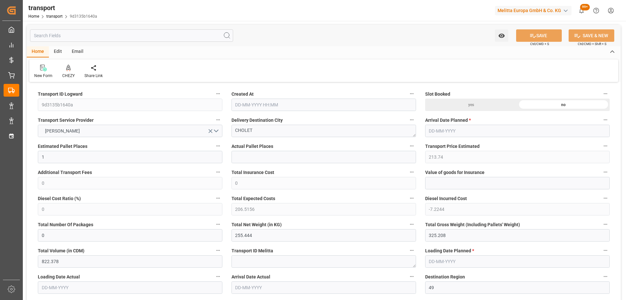
type input "822.378"
type input "49"
type input "0"
type input "47"
type input "1"
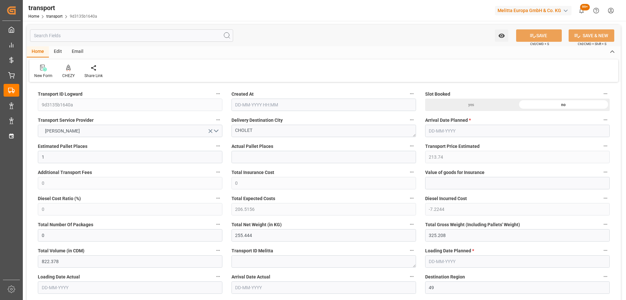
type input "101"
type input "302.208"
type input "0"
type input "4710.8598"
type input "0"
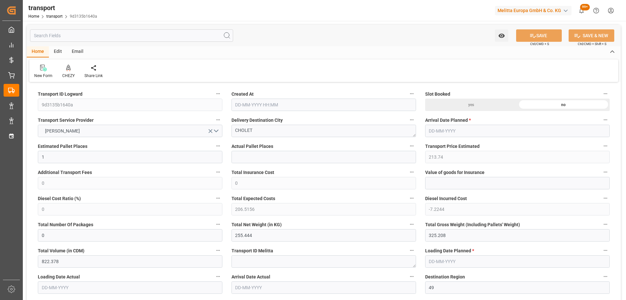
type input "0"
type input "21"
type input "35"
type input "25-09-2025 11:41"
type input "01-10-2025"
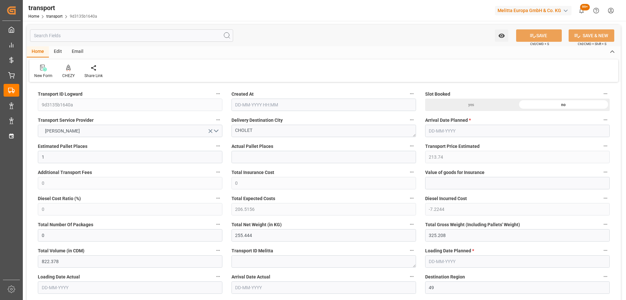
type input "[DATE]"
drag, startPoint x: 265, startPoint y: 129, endPoint x: 162, endPoint y: 143, distance: 104.3
click at [67, 67] on icon at bounding box center [68, 68] width 5 height 6
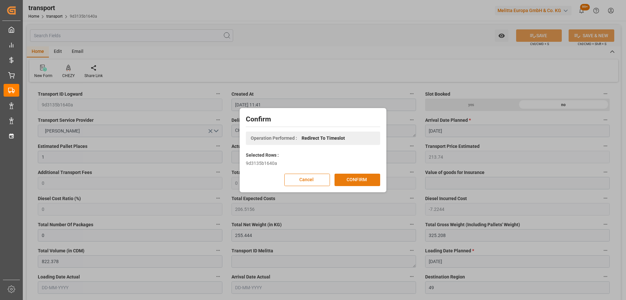
click at [358, 178] on button "CONFIRM" at bounding box center [357, 179] width 46 height 12
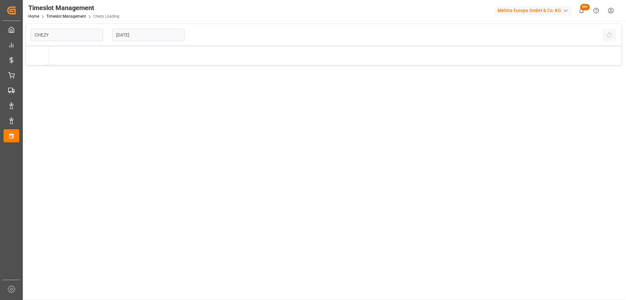
type input "Chezy Loading"
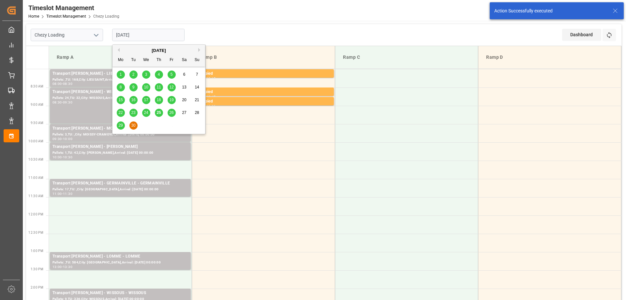
click at [149, 36] on input "[DATE]" at bounding box center [148, 35] width 72 height 12
click at [122, 126] on span "29" at bounding box center [120, 125] width 4 height 5
type input "[DATE]"
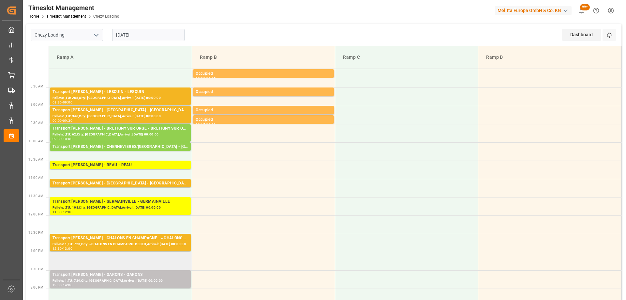
scroll to position [65, 0]
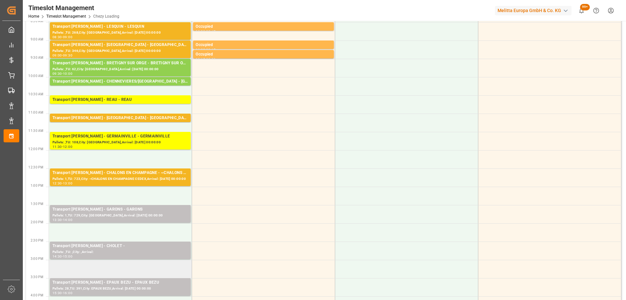
click at [150, 265] on td at bounding box center [120, 269] width 143 height 18
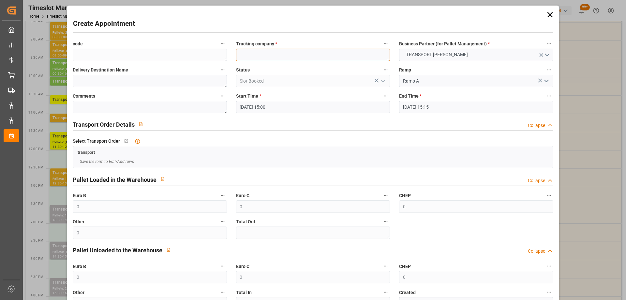
paste textarea "CHOLET"
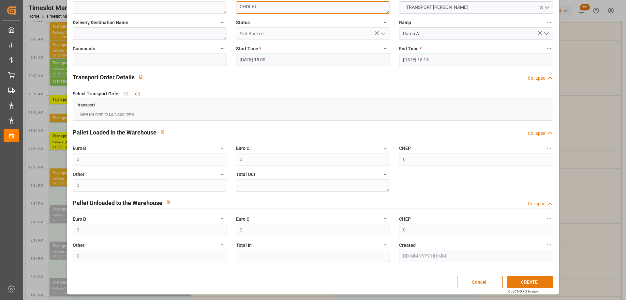
type textarea "CHOLET"
click at [531, 279] on button "CREATE" at bounding box center [530, 281] width 46 height 12
